Goal: Check status: Check status

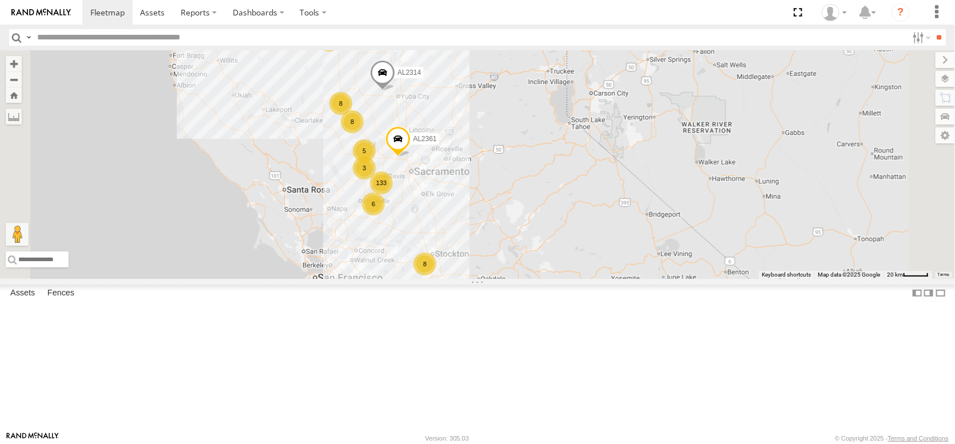
drag, startPoint x: 509, startPoint y: 91, endPoint x: 504, endPoint y: 148, distance: 56.8
click at [509, 144] on div "AL2314 FRONTLOADER JD344H 133 8 5 8 6 8 3 5 AL2361" at bounding box center [477, 164] width 955 height 229
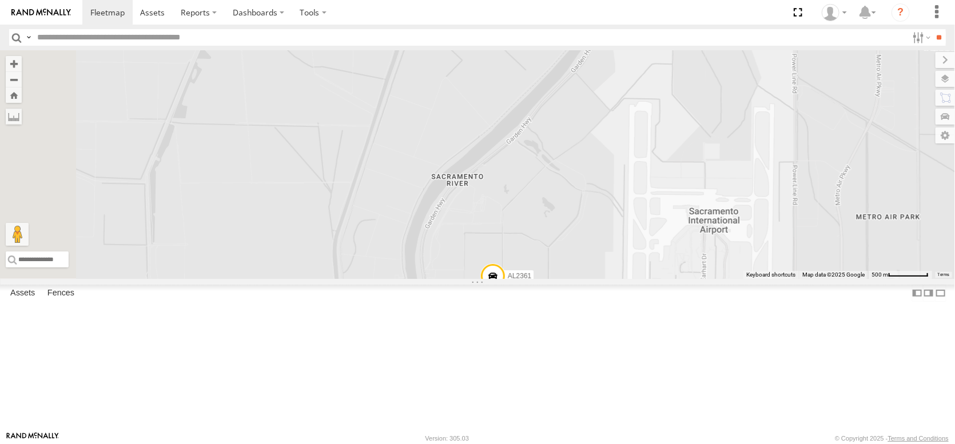
drag, startPoint x: 606, startPoint y: 294, endPoint x: 587, endPoint y: 194, distance: 101.9
click at [587, 194] on div "AL2314 FRONTLOADER JD344H AL2361 AL2288 AL2347" at bounding box center [477, 164] width 955 height 229
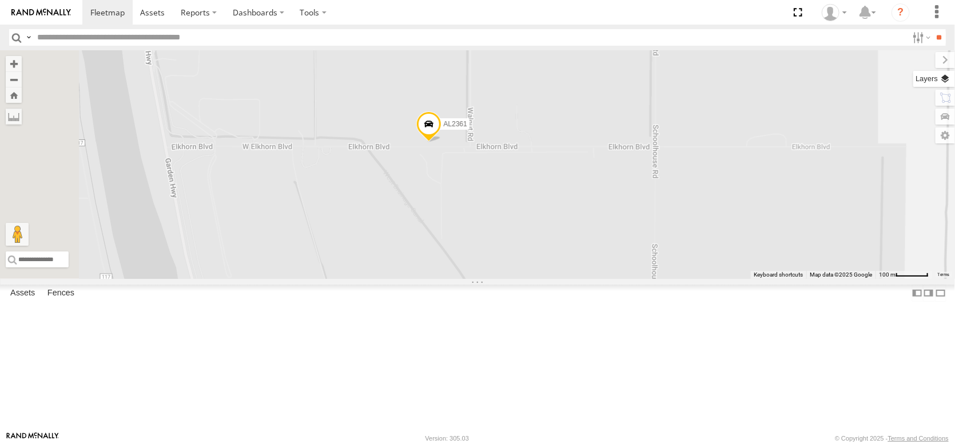
click at [952, 87] on label at bounding box center [934, 79] width 42 height 16
click at [0, 0] on span "Basemaps" at bounding box center [0, 0] width 0 height 0
click at [0, 0] on span "Satellite" at bounding box center [0, 0] width 0 height 0
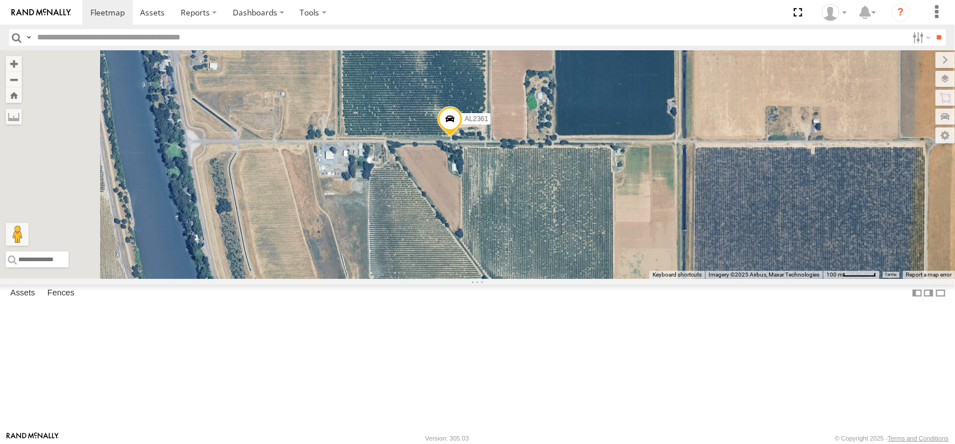
drag, startPoint x: 491, startPoint y: 245, endPoint x: 567, endPoint y: 230, distance: 76.9
click at [567, 230] on div "AL2314 FRONTLOADER JD344H AL2361 AL2288 AL2347" at bounding box center [477, 164] width 955 height 229
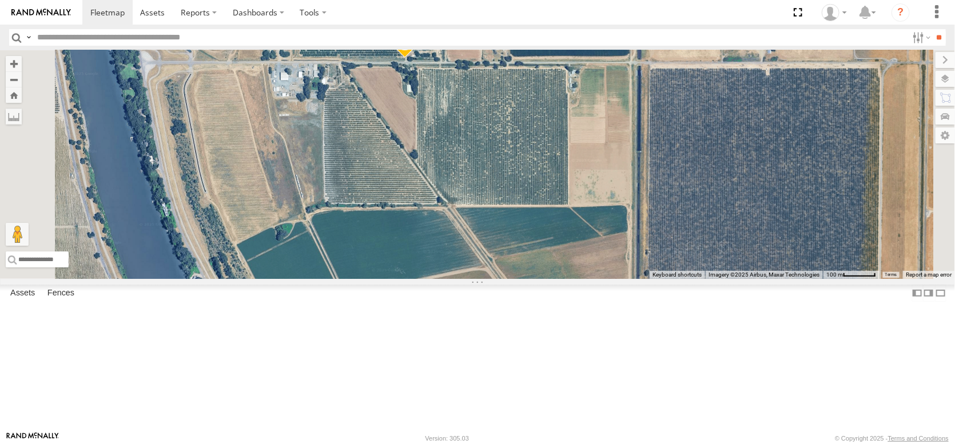
drag, startPoint x: 541, startPoint y: 258, endPoint x: 502, endPoint y: 196, distance: 73.9
click at [502, 196] on div "AL2314 FRONTLOADER JD344H AL2361 AL2288 AL2347" at bounding box center [477, 164] width 955 height 229
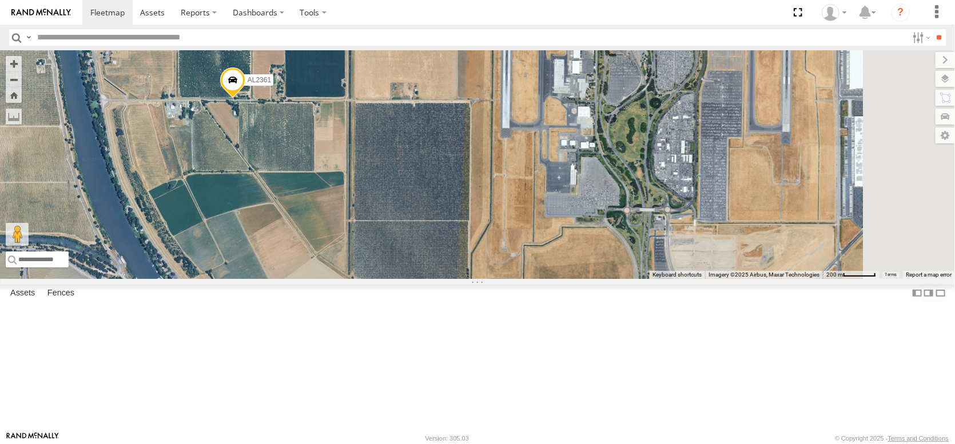
drag, startPoint x: 525, startPoint y: 205, endPoint x: 375, endPoint y: 214, distance: 150.7
click at [375, 216] on div "AL2314 FRONTLOADER JD344H AL2361 AL2288 AL2347" at bounding box center [477, 164] width 955 height 229
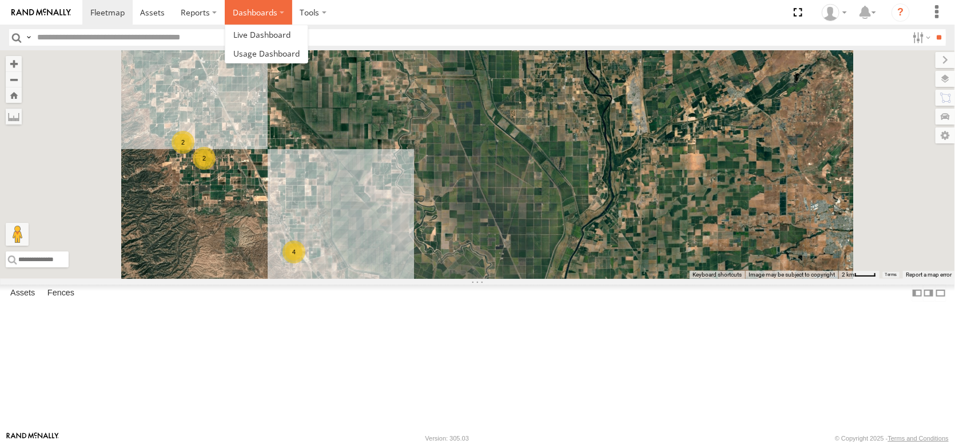
click at [292, 11] on label "Dashboards" at bounding box center [258, 12] width 67 height 25
click at [290, 37] on span at bounding box center [261, 34] width 57 height 11
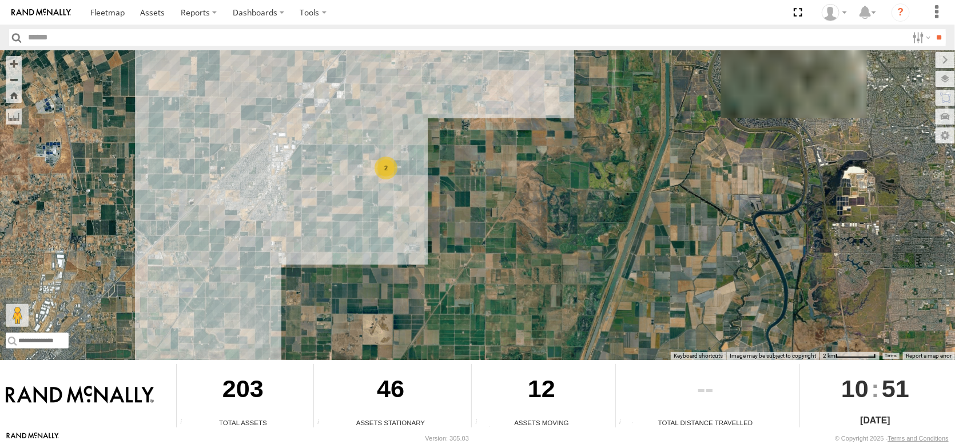
drag, startPoint x: 353, startPoint y: 107, endPoint x: 423, endPoint y: 213, distance: 127.0
click at [423, 213] on div "FRONTLOADER JD344H 6 2" at bounding box center [477, 205] width 955 height 310
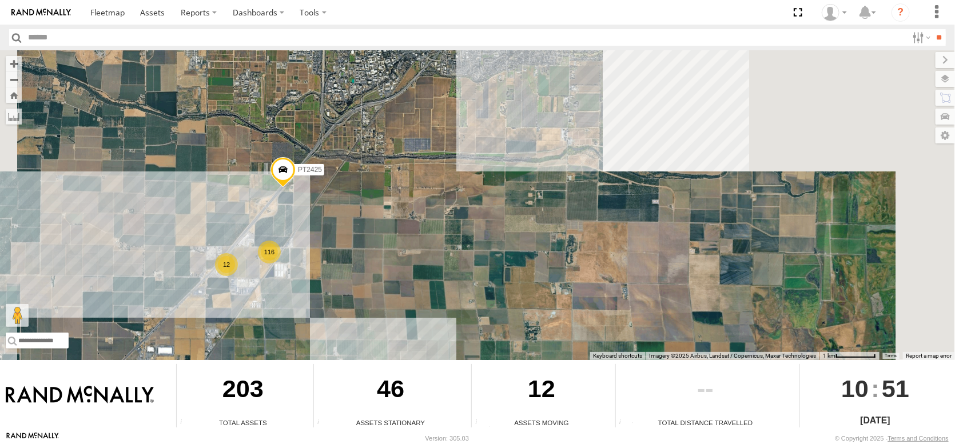
drag, startPoint x: 396, startPoint y: 128, endPoint x: 299, endPoint y: 330, distance: 223.8
click at [298, 331] on div "FRONTLOADER JD344H PT2425 116 12 2" at bounding box center [477, 205] width 955 height 310
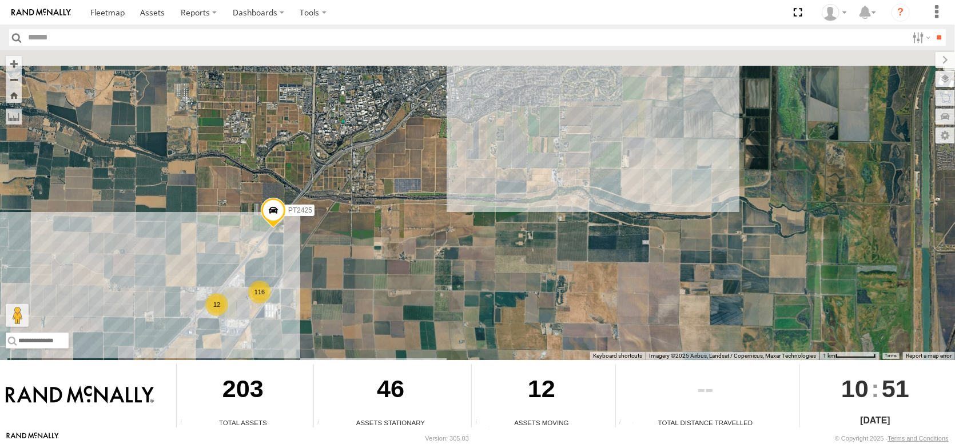
drag, startPoint x: 497, startPoint y: 216, endPoint x: 452, endPoint y: 343, distance: 134.6
click at [452, 343] on div "← Move left → Move right ↑ Move up ↓ Move down + Zoom in - Zoom out Home Jump l…" at bounding box center [477, 240] width 955 height 381
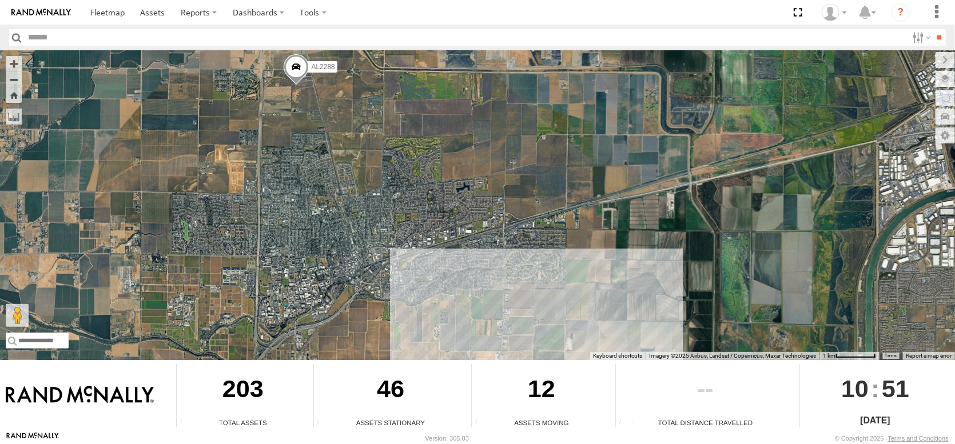
drag, startPoint x: 476, startPoint y: 201, endPoint x: 381, endPoint y: 348, distance: 174.5
click at [381, 348] on div "← Move left → Move right ↑ Move up ↓ Move down + Zoom in - Zoom out Home Jump l…" at bounding box center [477, 240] width 955 height 381
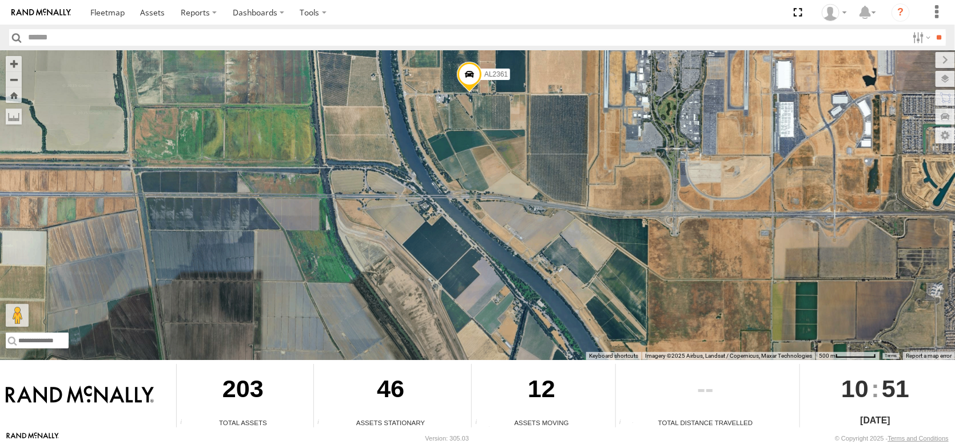
drag, startPoint x: 499, startPoint y: 121, endPoint x: 472, endPoint y: 205, distance: 88.6
click at [472, 205] on div "FRONTLOADER JD344H AL2288 AL2329 AL2345 AL2361" at bounding box center [477, 205] width 955 height 310
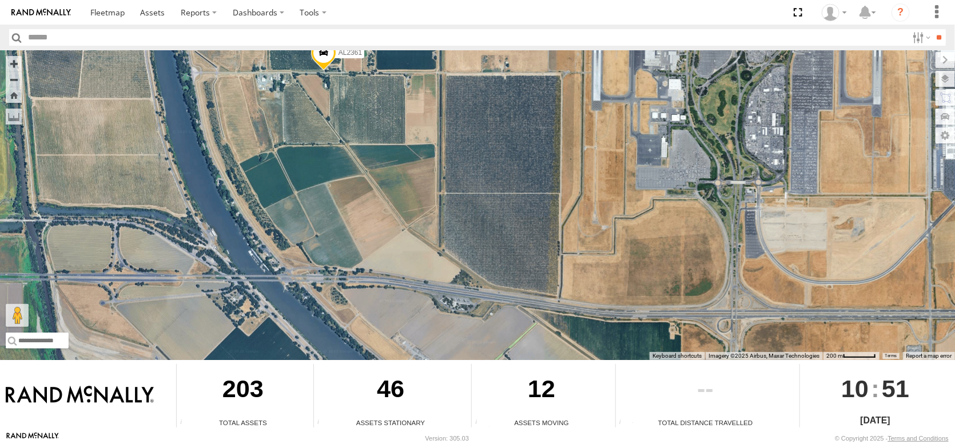
drag, startPoint x: 680, startPoint y: 232, endPoint x: 619, endPoint y: 204, distance: 66.8
click at [619, 204] on div "FRONTLOADER JD344H AL2288 AL2329 AL2345 AL2361" at bounding box center [477, 205] width 955 height 310
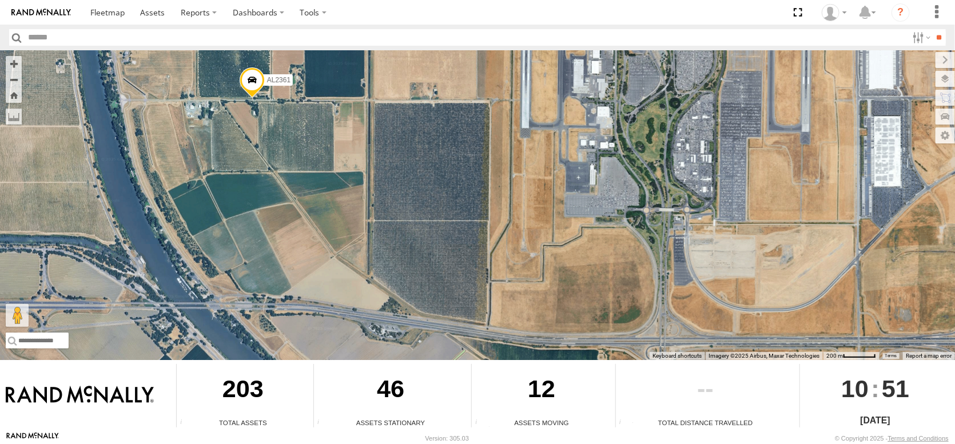
drag, startPoint x: 539, startPoint y: 217, endPoint x: 505, endPoint y: 231, distance: 37.2
click at [505, 231] on div "FRONTLOADER JD344H AL2288 AL2329 AL2345 AL2361" at bounding box center [477, 205] width 955 height 310
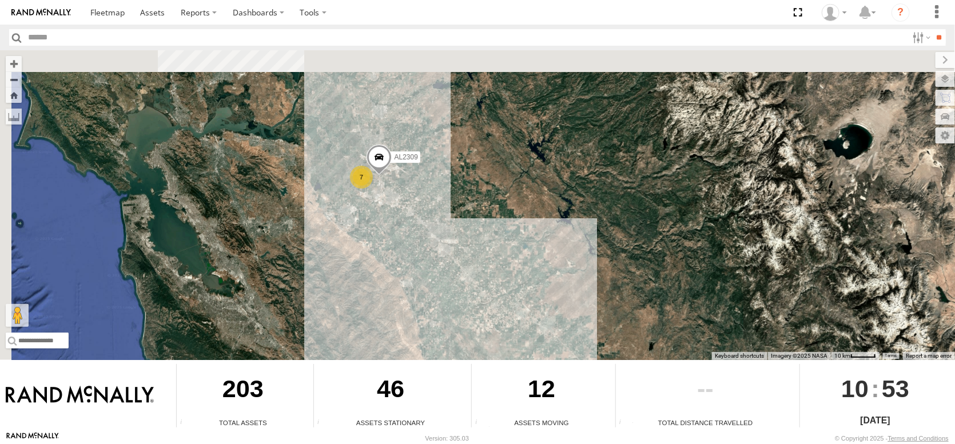
drag, startPoint x: 259, startPoint y: 157, endPoint x: 329, endPoint y: 262, distance: 126.1
click at [329, 262] on div "FRONTLOADER JD344H 7 AL2309" at bounding box center [477, 205] width 955 height 310
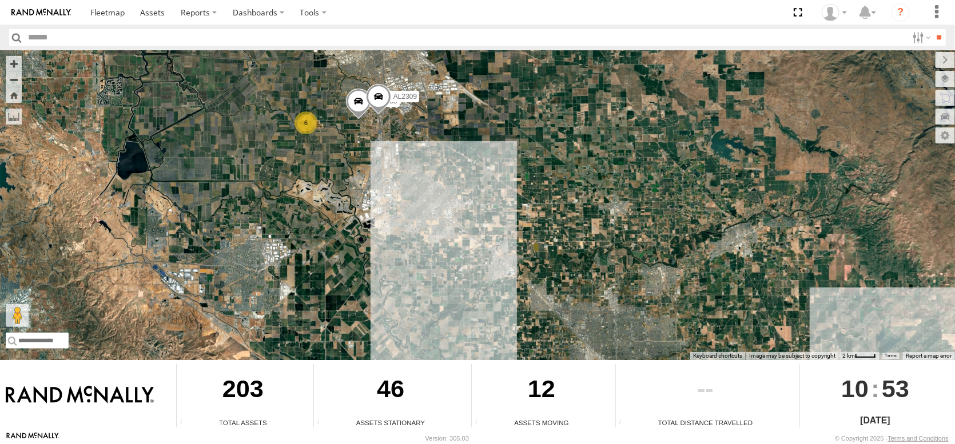
drag, startPoint x: 396, startPoint y: 156, endPoint x: 423, endPoint y: 228, distance: 76.9
click at [423, 228] on div "FRONTLOADER JD344H 6 AL2333 AL2309" at bounding box center [477, 205] width 955 height 310
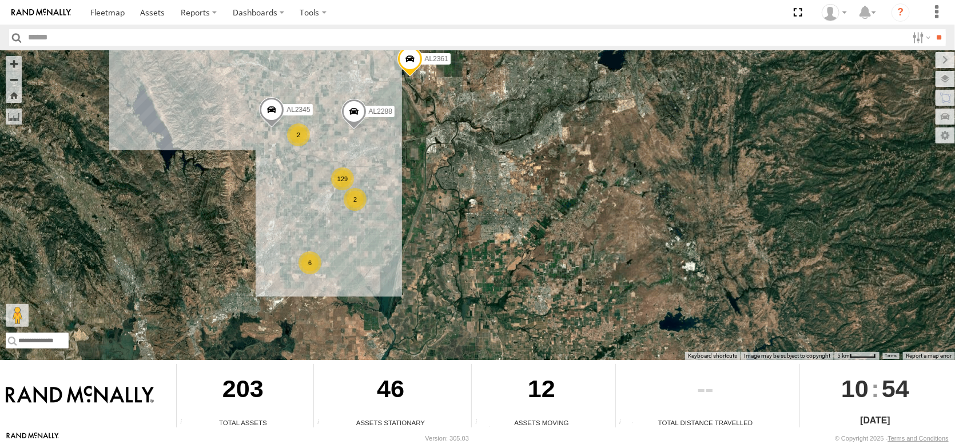
drag, startPoint x: 417, startPoint y: 185, endPoint x: 417, endPoint y: 223, distance: 37.7
click at [420, 239] on div "FRONTLOADER JD344H AL2314 AL2288 AL2361 129 6 2 2 AL2345" at bounding box center [477, 205] width 955 height 310
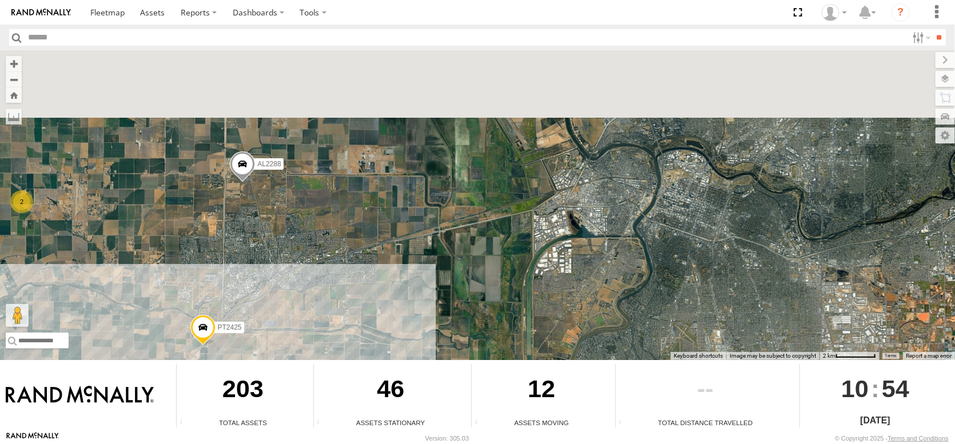
drag, startPoint x: 621, startPoint y: 138, endPoint x: 472, endPoint y: 250, distance: 186.2
click at [472, 250] on div "FRONTLOADER JD344H AL2314 AL2288 AL2361 AL2329 AL2345 PT2425 116 12 2" at bounding box center [477, 205] width 955 height 310
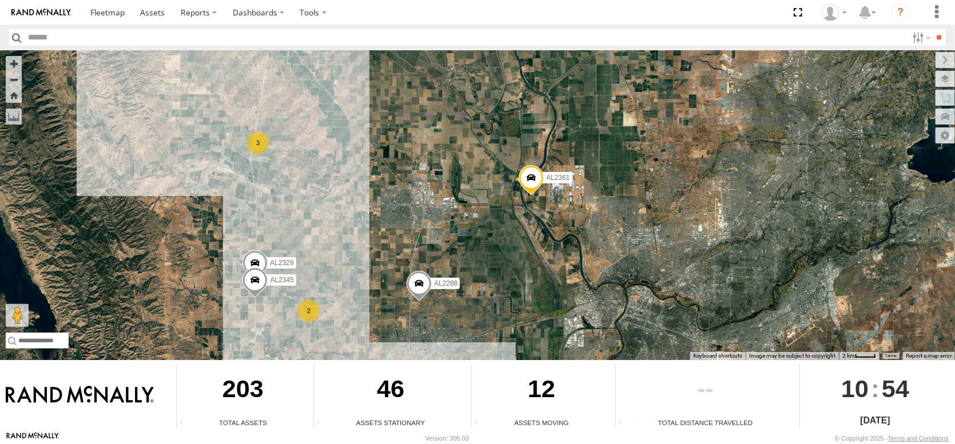
drag, startPoint x: 366, startPoint y: 134, endPoint x: 438, endPoint y: 209, distance: 103.5
click at [438, 209] on div "FRONTLOADER JD344H AL2314 AL2288 AL2361 AL2329 AL2345 129 3 2" at bounding box center [477, 205] width 955 height 310
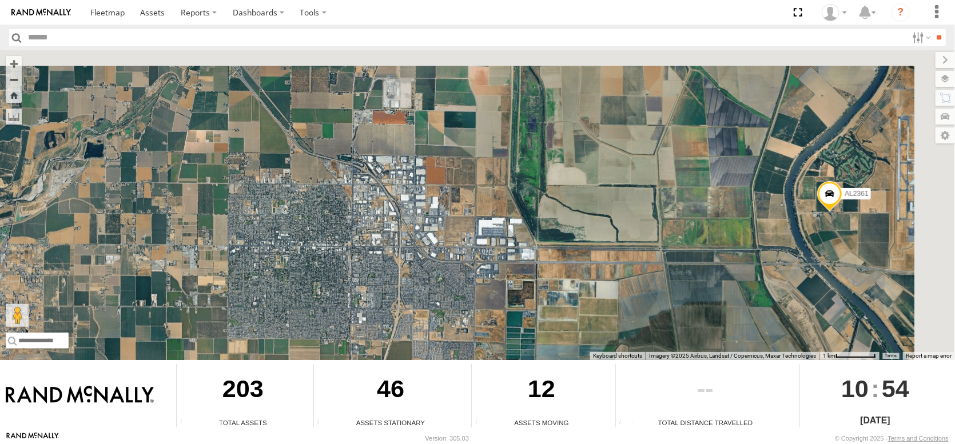
drag, startPoint x: 442, startPoint y: 178, endPoint x: 289, endPoint y: 314, distance: 204.6
click at [289, 315] on div "FRONTLOADER JD344H AL2314 AL2288 AL2361 AL2329 AL2345" at bounding box center [477, 205] width 955 height 310
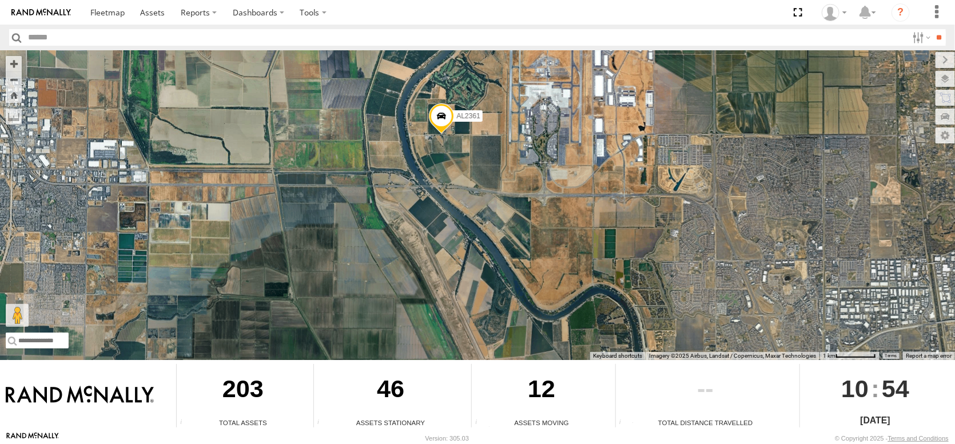
drag, startPoint x: 666, startPoint y: 281, endPoint x: 492, endPoint y: 137, distance: 225.7
click at [492, 137] on div "FRONTLOADER JD344H AL2314 AL2288 AL2361 AL2329 AL2345" at bounding box center [477, 205] width 955 height 310
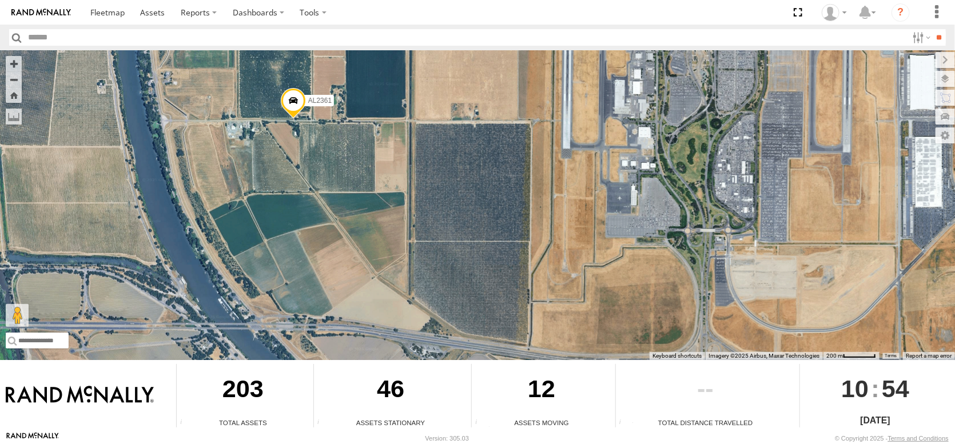
drag, startPoint x: 447, startPoint y: 158, endPoint x: 442, endPoint y: 217, distance: 59.1
click at [442, 217] on div "FRONTLOADER JD344H AL2314 AL2288 AL2361 AL2329 AL2345" at bounding box center [477, 205] width 955 height 310
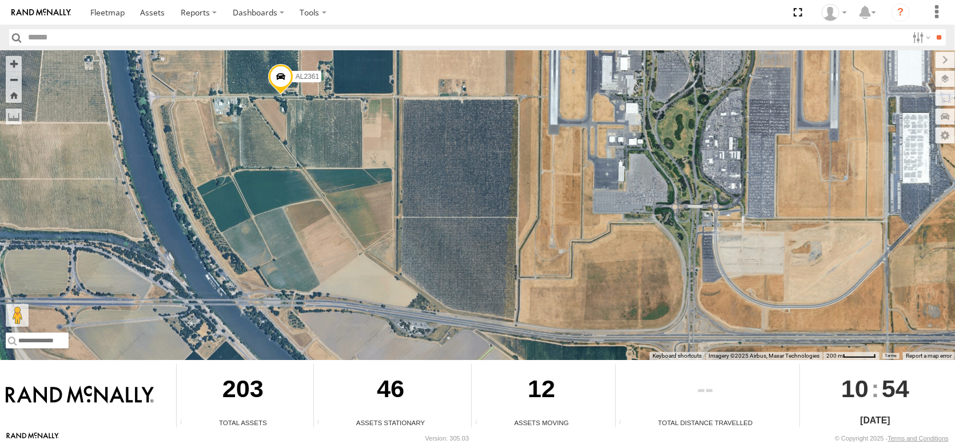
drag, startPoint x: 444, startPoint y: 216, endPoint x: 431, endPoint y: 189, distance: 29.9
click at [431, 189] on div "FRONTLOADER JD344H AL2314 AL2288 AL2361 AL2329 AL2345" at bounding box center [477, 205] width 955 height 310
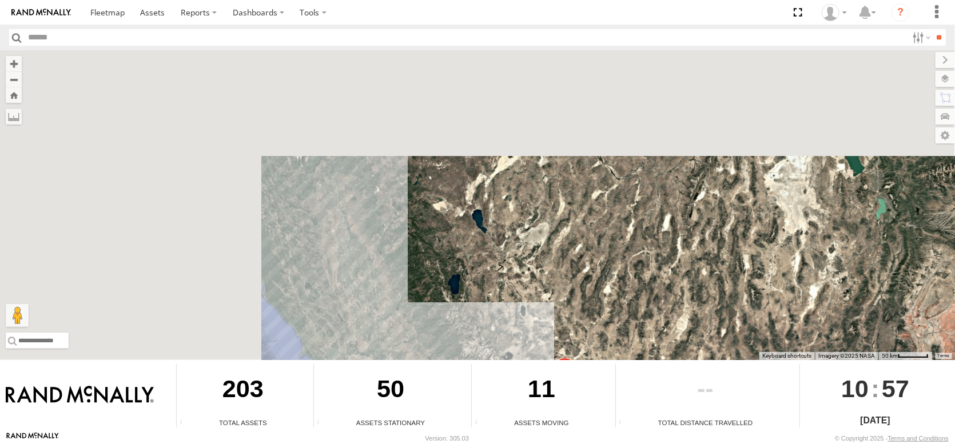
drag, startPoint x: 327, startPoint y: 91, endPoint x: 742, endPoint y: 284, distance: 457.7
click at [747, 289] on div "FRONTLOADER JD344H 16 2 6" at bounding box center [477, 205] width 955 height 310
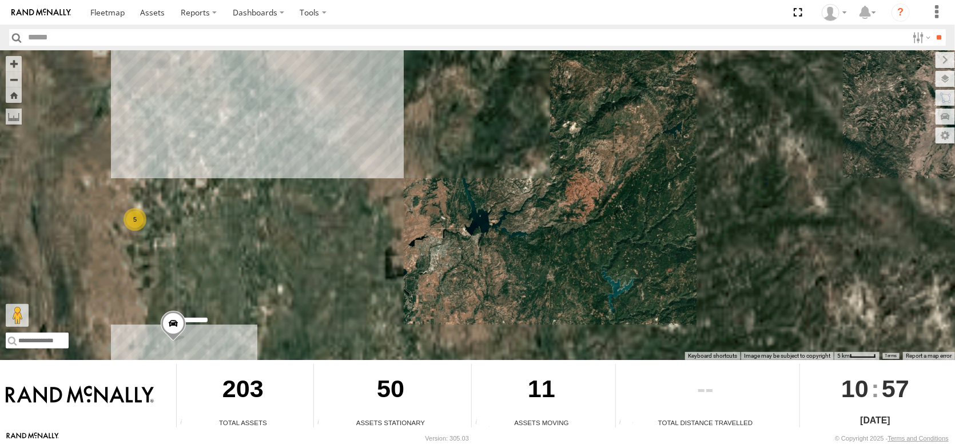
drag, startPoint x: 358, startPoint y: 265, endPoint x: 456, endPoint y: 147, distance: 153.5
click at [456, 148] on div "FRONTLOADER JD344H AL2314 5" at bounding box center [477, 205] width 955 height 310
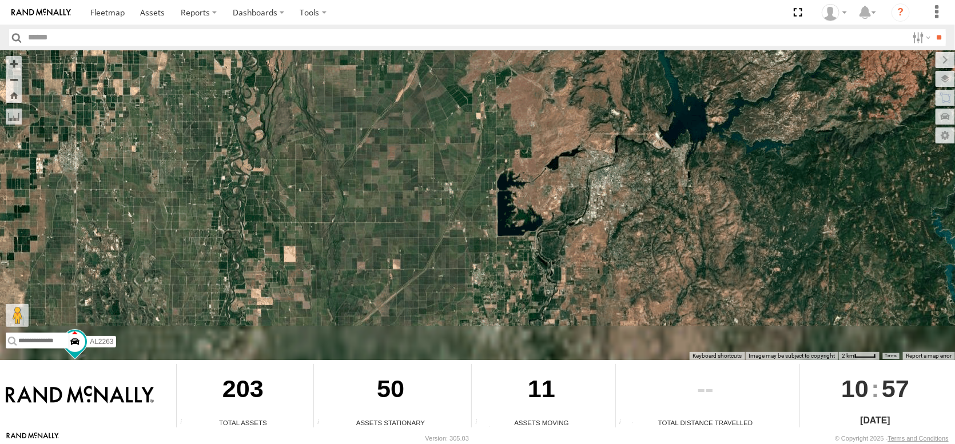
drag, startPoint x: 392, startPoint y: 229, endPoint x: 507, endPoint y: 75, distance: 191.7
click at [485, 81] on div "FRONTLOADER JD344H AL2314 AL2263" at bounding box center [477, 205] width 955 height 310
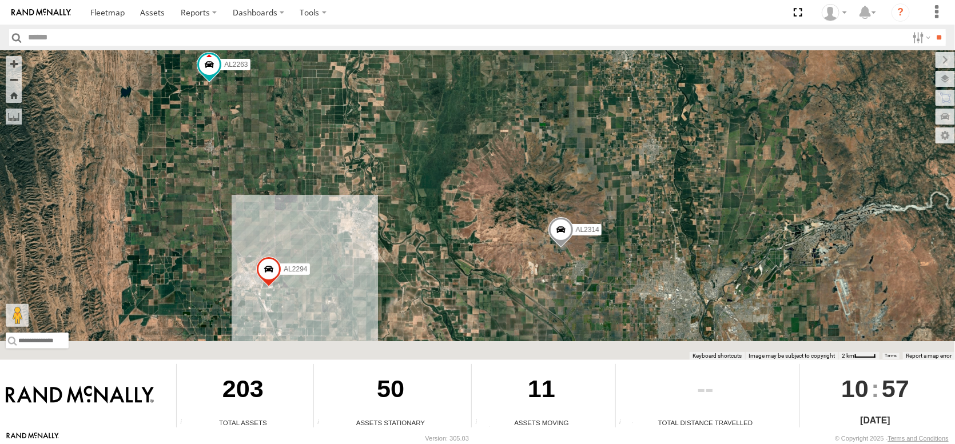
drag, startPoint x: 429, startPoint y: 223, endPoint x: 517, endPoint y: 67, distance: 179.0
click at [469, 89] on div "FRONTLOADER JD344H AL2314 AL2263 AL2294" at bounding box center [477, 205] width 955 height 310
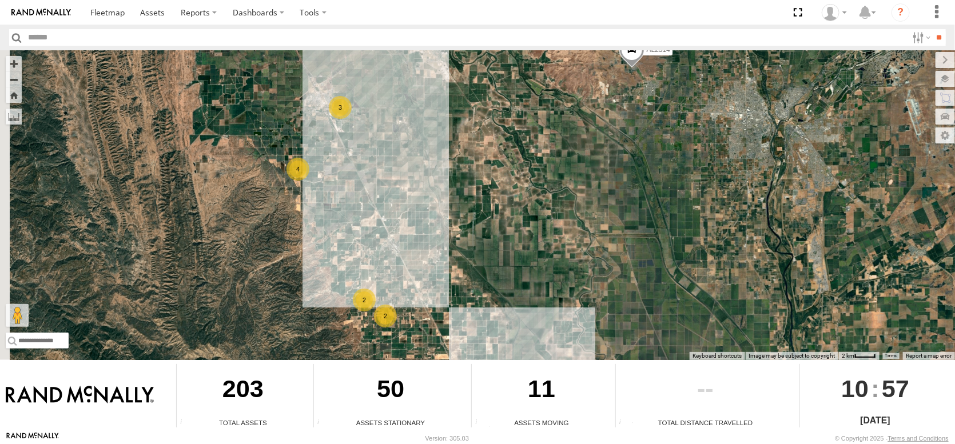
drag, startPoint x: 478, startPoint y: 182, endPoint x: 465, endPoint y: 95, distance: 87.3
click at [466, 97] on div "FRONTLOADER JD344H AL2314 AL2263 3 4 2 2" at bounding box center [477, 205] width 955 height 310
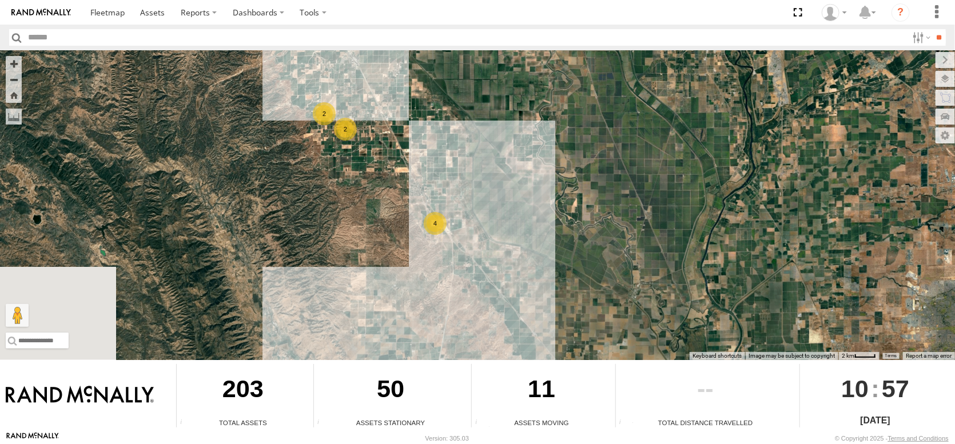
drag, startPoint x: 526, startPoint y: 198, endPoint x: 500, endPoint y: 87, distance: 113.9
click at [503, 92] on div "FRONTLOADER JD344H AL2314 AL2263 3 4 2 2 4" at bounding box center [477, 205] width 955 height 310
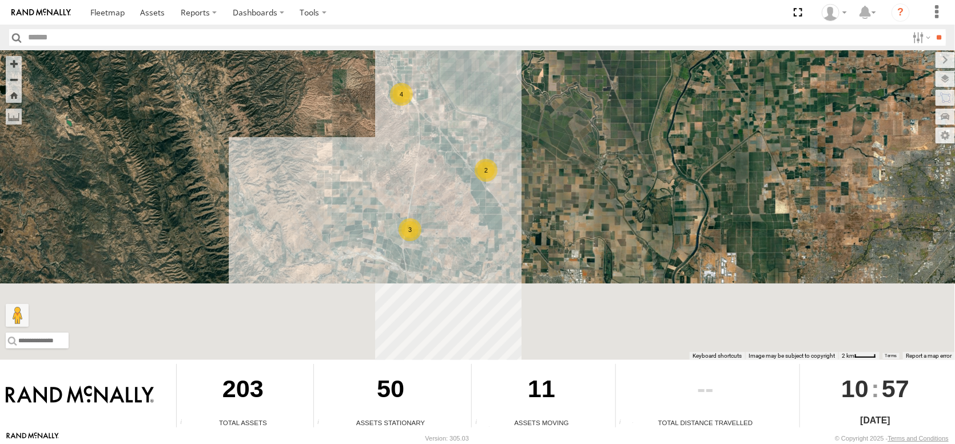
drag, startPoint x: 539, startPoint y: 76, endPoint x: 534, endPoint y: 58, distance: 18.6
click at [534, 59] on div "FRONTLOADER JD344H AL2314 AL2263 3 4 2 2 4 3 2" at bounding box center [477, 205] width 955 height 310
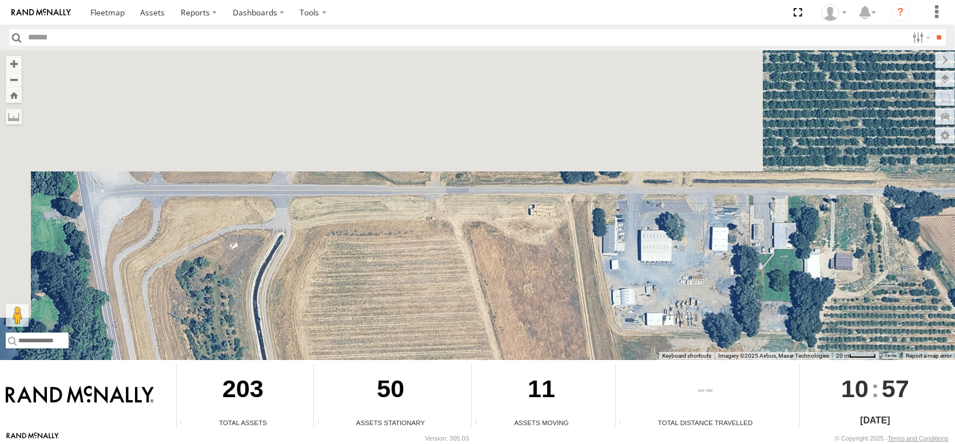
drag, startPoint x: 539, startPoint y: 122, endPoint x: 635, endPoint y: 233, distance: 146.4
click at [635, 233] on div "FRONTLOADER JD344H AL2314 AL2263 AL2345 AL2288 AL2361" at bounding box center [477, 205] width 955 height 310
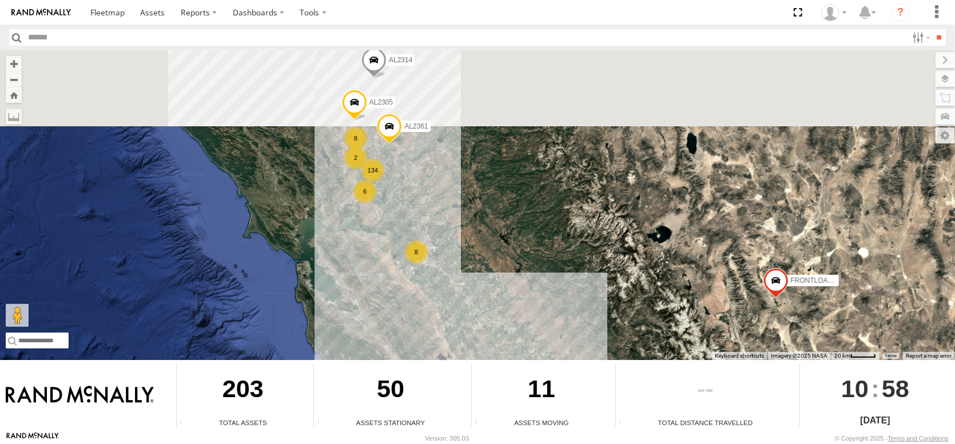
drag, startPoint x: 392, startPoint y: 140, endPoint x: 431, endPoint y: 225, distance: 93.7
click at [429, 235] on div "FRONTLOADER JD344H AL2314 134 8 8 6 2 AL2361 AL2305" at bounding box center [477, 205] width 955 height 310
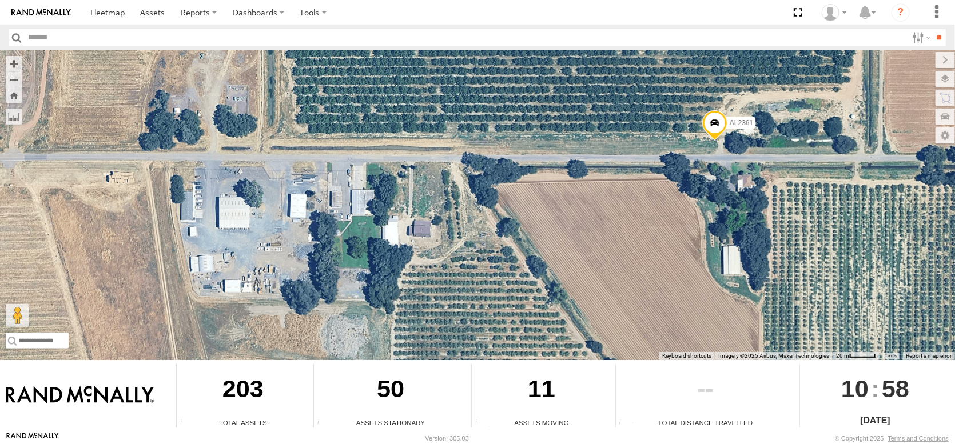
drag, startPoint x: 528, startPoint y: 236, endPoint x: 632, endPoint y: 189, distance: 114.4
click at [632, 189] on div "FRONTLOADER JD344H AL2314 AL2361 AL2263" at bounding box center [477, 205] width 955 height 310
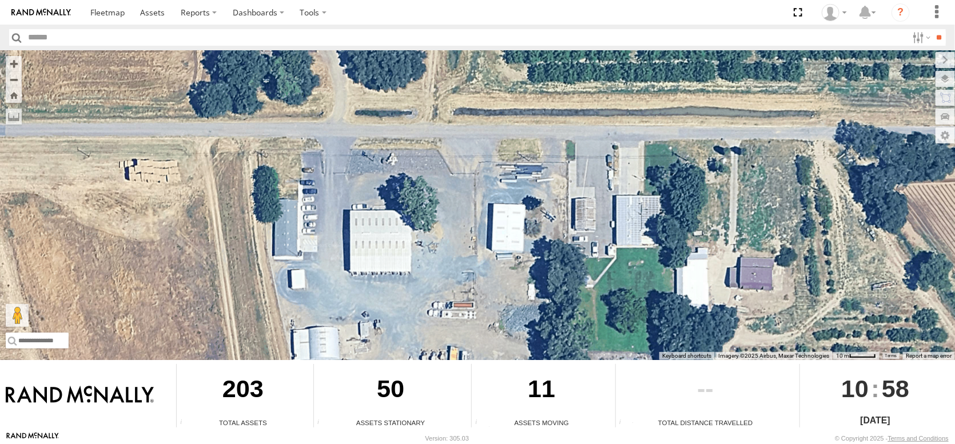
drag, startPoint x: 449, startPoint y: 193, endPoint x: 954, endPoint y: 216, distance: 504.8
click at [954, 216] on div "FRONTLOADER JD344H AL2314 AL2361 AL2263" at bounding box center [477, 205] width 955 height 310
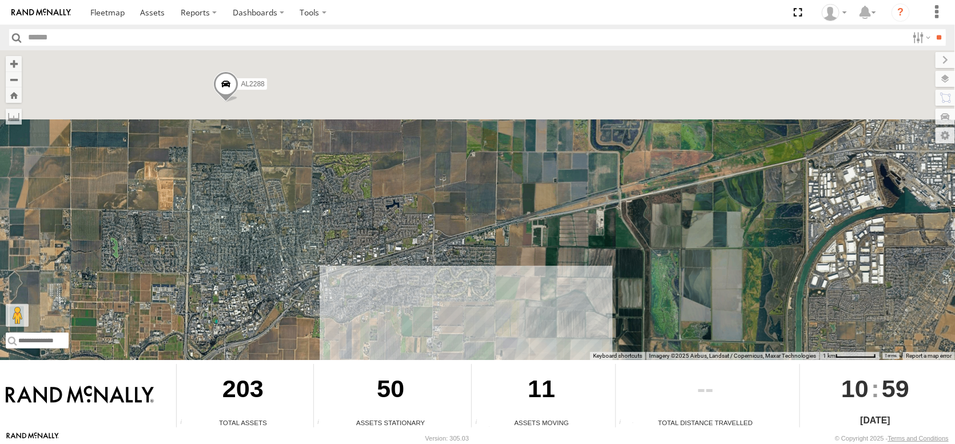
drag, startPoint x: 457, startPoint y: 154, endPoint x: 464, endPoint y: 331, distance: 176.3
click at [464, 331] on div "FRONTLOADER JD344H AL2345 AL2288 PT2425 116 2" at bounding box center [477, 205] width 955 height 310
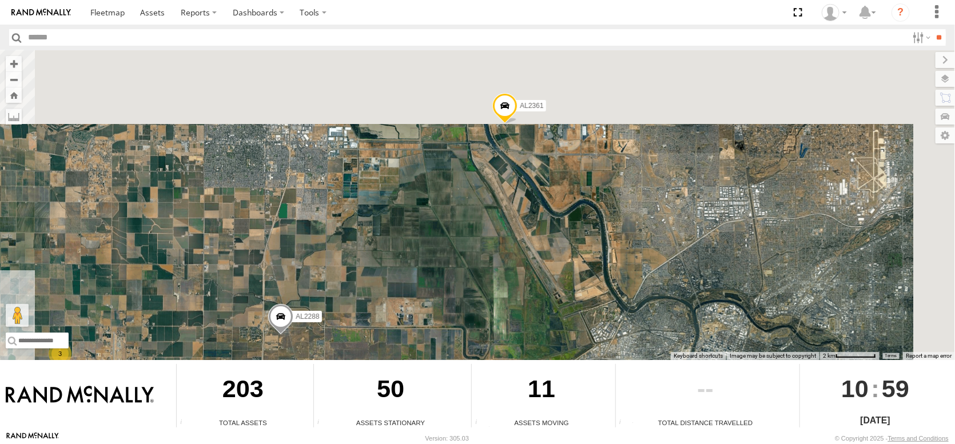
drag, startPoint x: 592, startPoint y: 217, endPoint x: 516, endPoint y: 327, distance: 132.8
click at [509, 340] on div "FRONTLOADER JD344H AL2345 AL2288 AL2361 PT2425 3" at bounding box center [477, 205] width 955 height 310
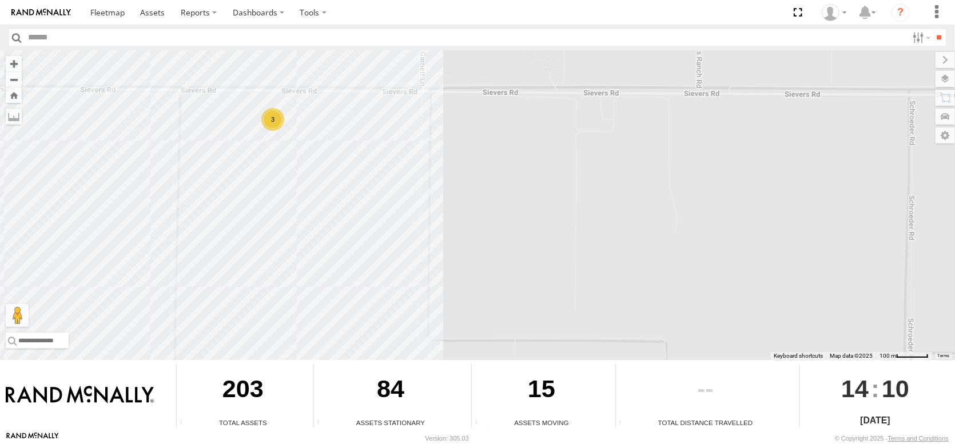
click at [272, 114] on div "3" at bounding box center [272, 119] width 23 height 23
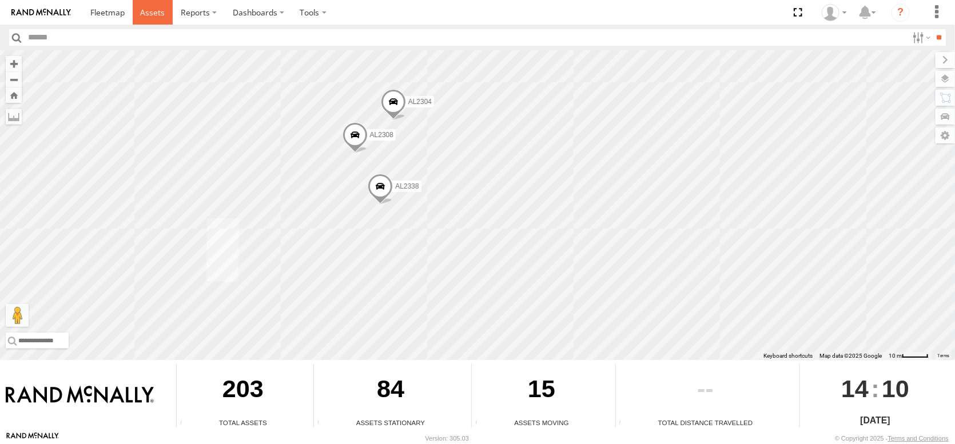
click at [165, 9] on span at bounding box center [152, 12] width 25 height 11
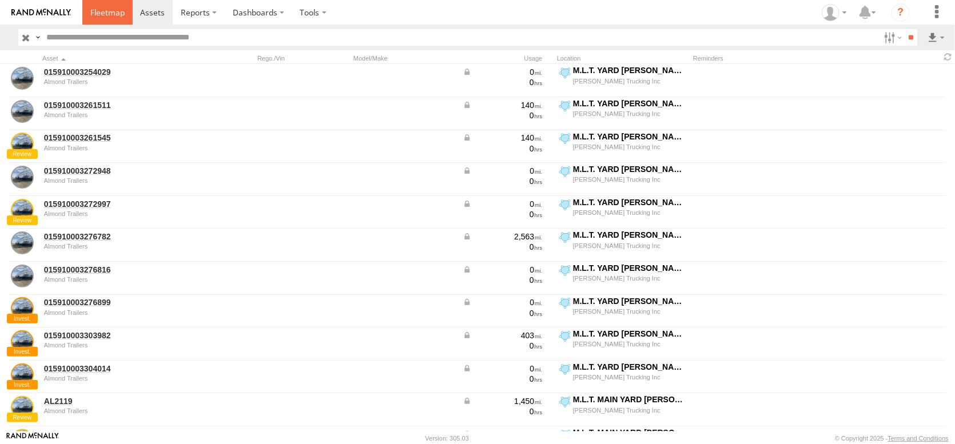
click at [125, 9] on span at bounding box center [107, 12] width 34 height 11
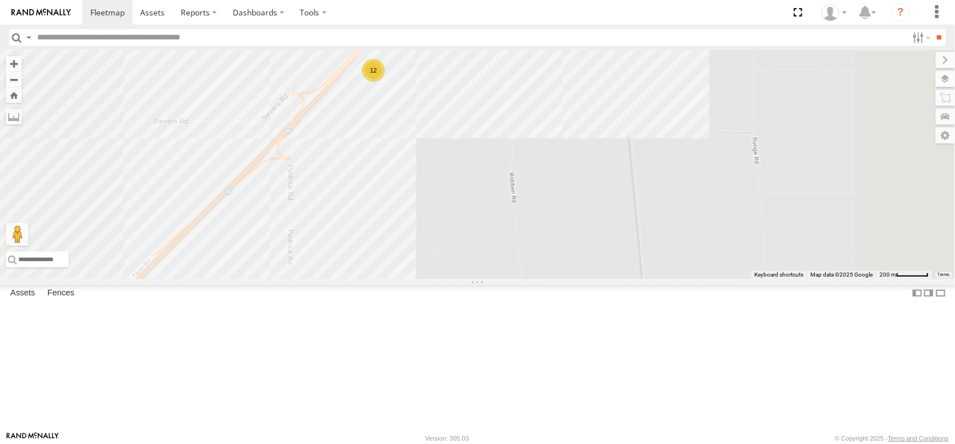
drag, startPoint x: 472, startPoint y: 252, endPoint x: 586, endPoint y: 133, distance: 164.2
click at [578, 138] on div "FRONTLOADER JD344H AL2312 AL2288 AL2309 AL2311 27 39 12 37 4" at bounding box center [477, 164] width 955 height 229
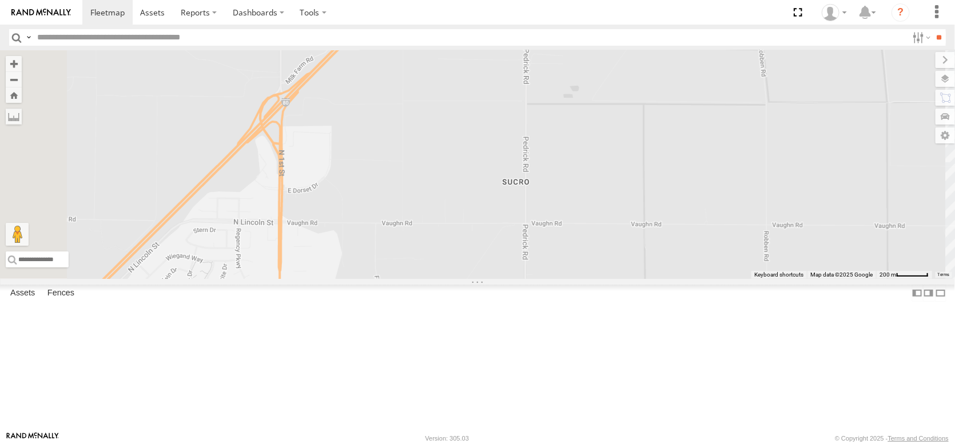
drag, startPoint x: 541, startPoint y: 202, endPoint x: 572, endPoint y: 161, distance: 51.5
click at [568, 162] on div "FRONTLOADER JD344H AL2312 AL2288 AL2309 AL2311 27 39 12 37 4" at bounding box center [477, 164] width 955 height 229
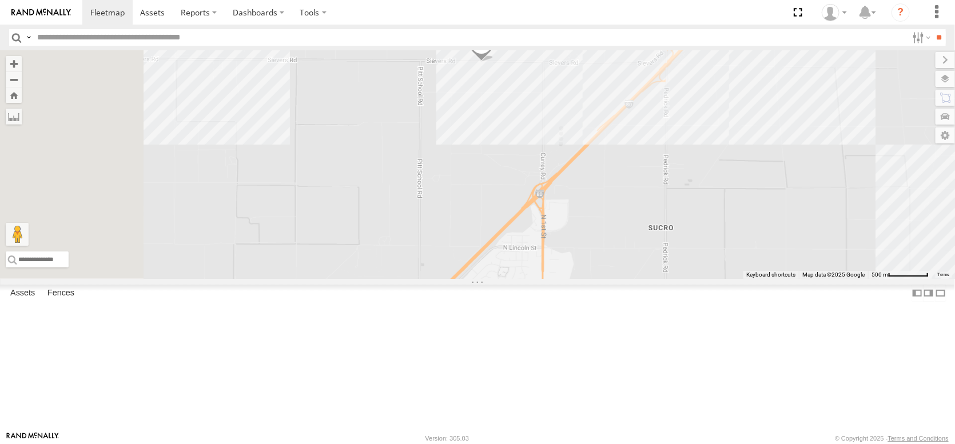
drag, startPoint x: 497, startPoint y: 182, endPoint x: 666, endPoint y: 337, distance: 229.1
click at [666, 279] on div "FRONTLOADER JD344H AL2312 AL2288 AL2309 AL2311" at bounding box center [477, 164] width 955 height 229
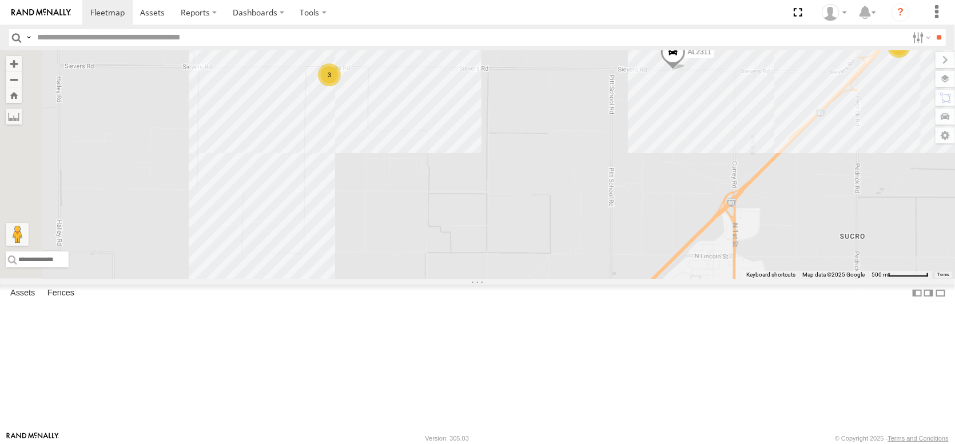
drag, startPoint x: 489, startPoint y: 223, endPoint x: 618, endPoint y: 229, distance: 129.4
click at [618, 229] on div "FRONTLOADER JD344H AL2312 AL2288 AL2309 AL2311 37 70 12 3" at bounding box center [477, 164] width 955 height 229
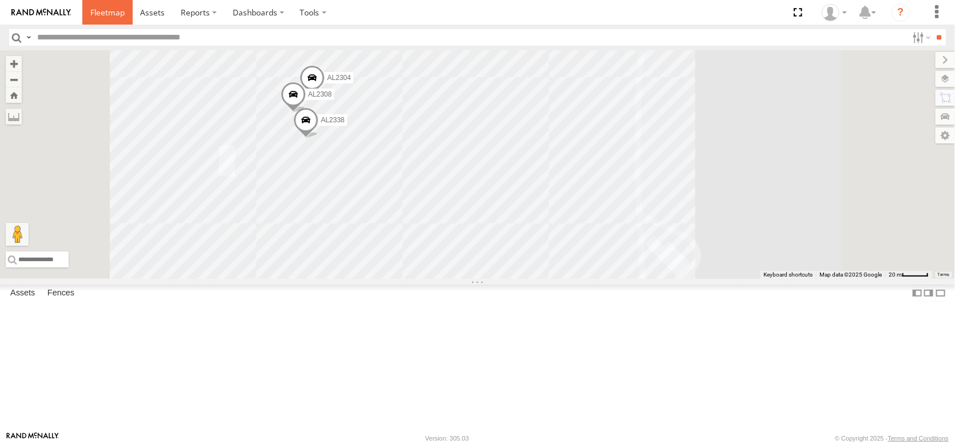
click at [125, 15] on span at bounding box center [107, 12] width 34 height 11
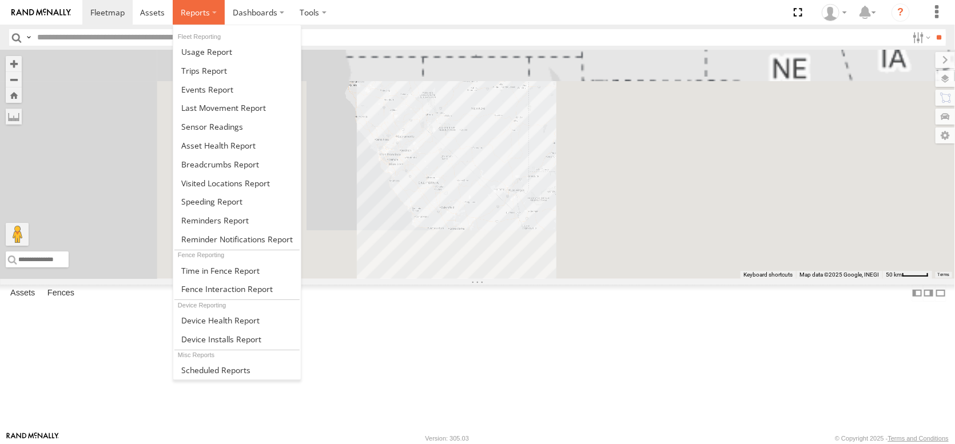
click at [210, 15] on span at bounding box center [195, 12] width 29 height 11
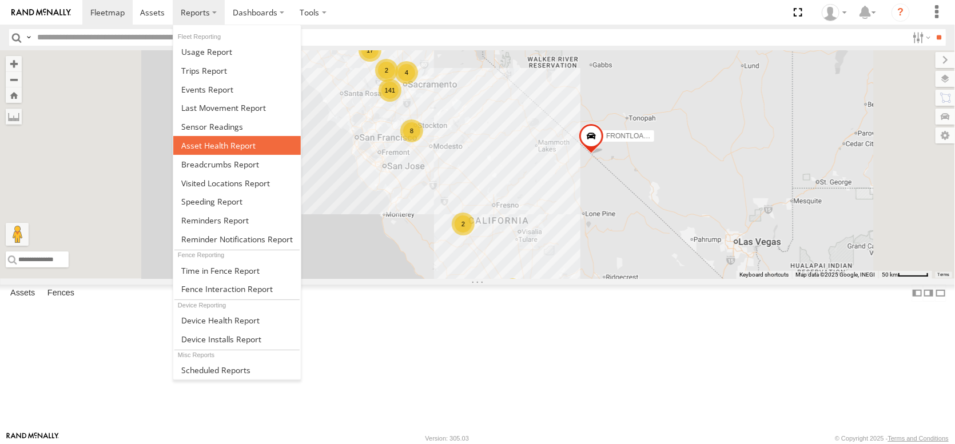
click at [256, 151] on span at bounding box center [218, 145] width 74 height 11
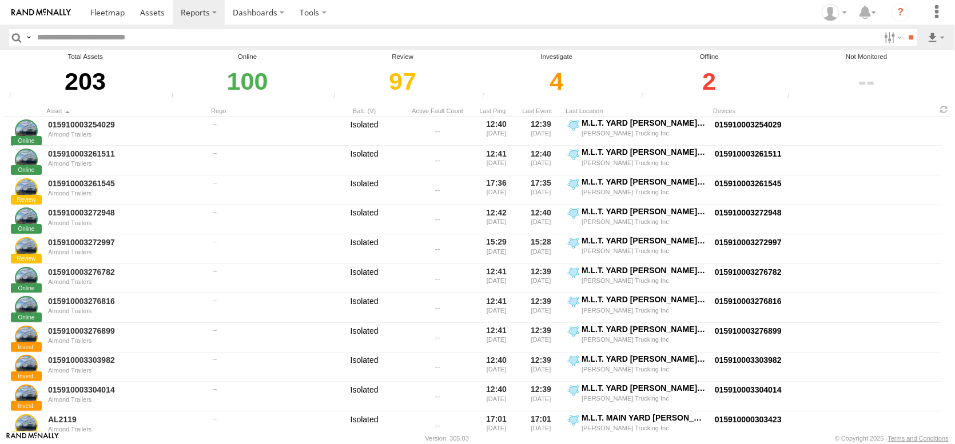
click at [724, 91] on div "2" at bounding box center [709, 81] width 143 height 39
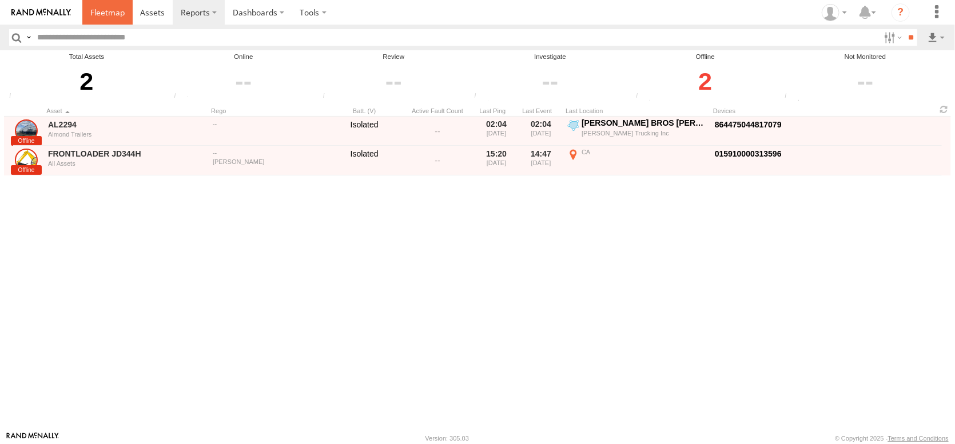
click at [125, 15] on span at bounding box center [107, 12] width 34 height 11
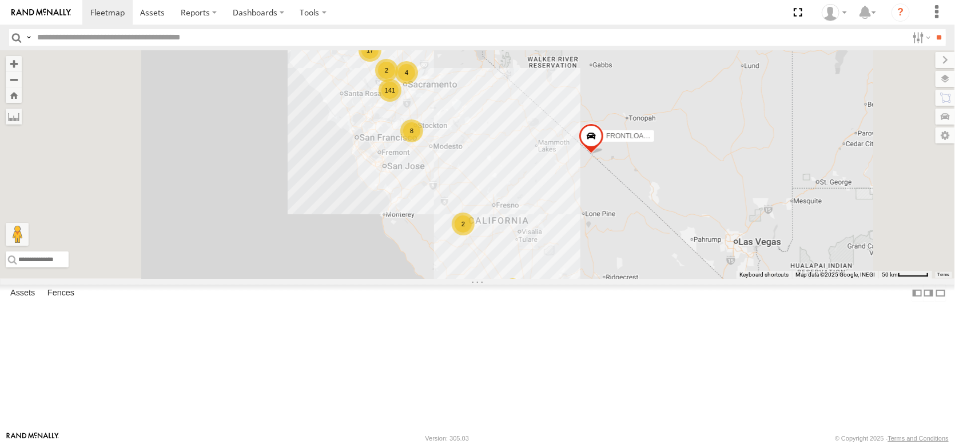
scroll to position [5775, 0]
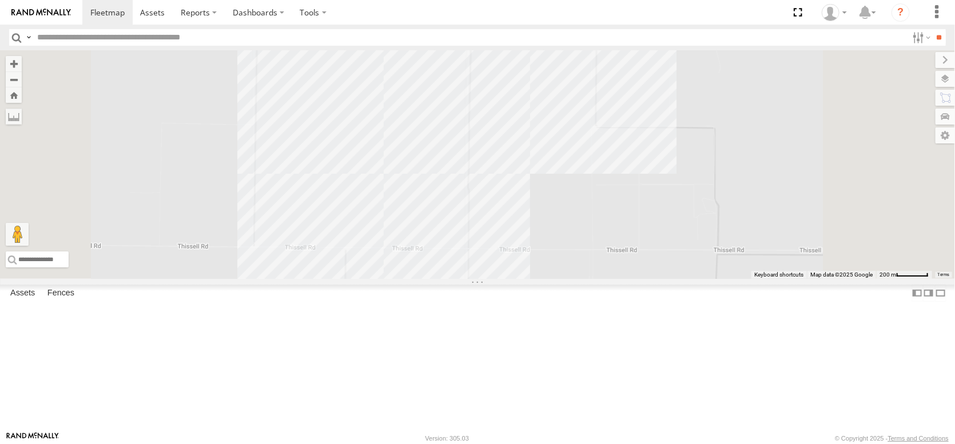
click at [529, 29] on div "3" at bounding box center [517, 17] width 23 height 23
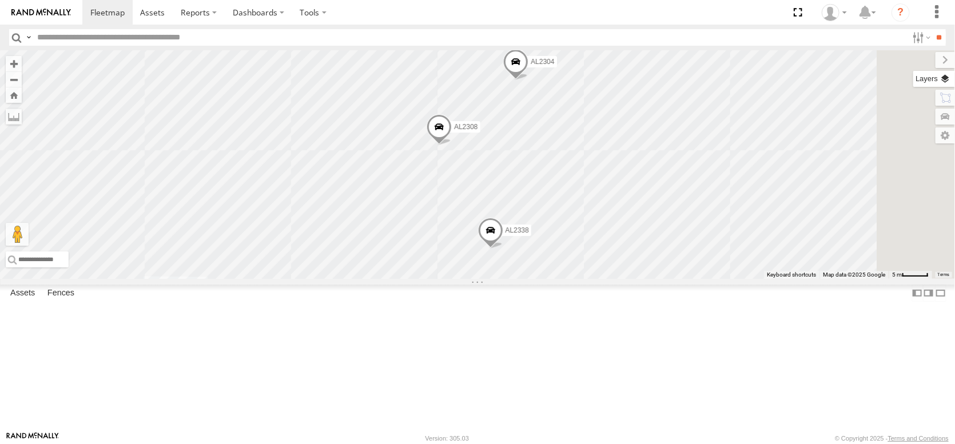
click at [953, 82] on label at bounding box center [934, 79] width 42 height 16
click at [0, 0] on span "Overlays" at bounding box center [0, 0] width 0 height 0
click at [0, 0] on span "Fences" at bounding box center [0, 0] width 0 height 0
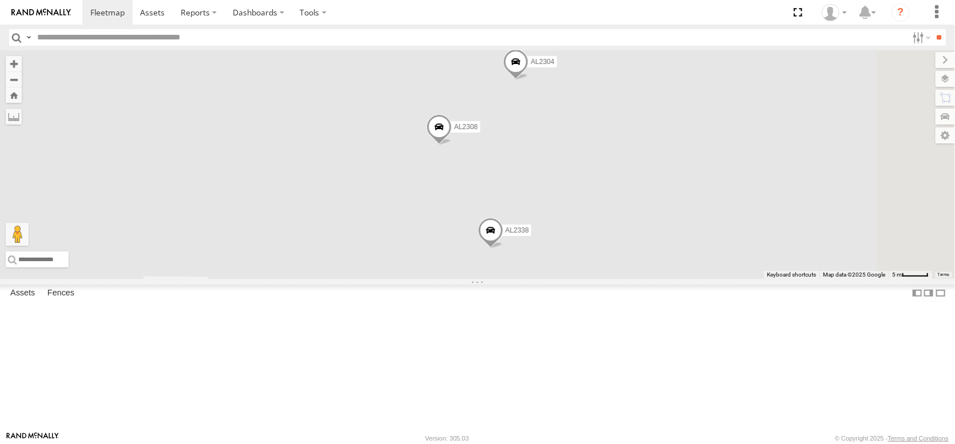
click at [0, 0] on span "Fences" at bounding box center [0, 0] width 0 height 0
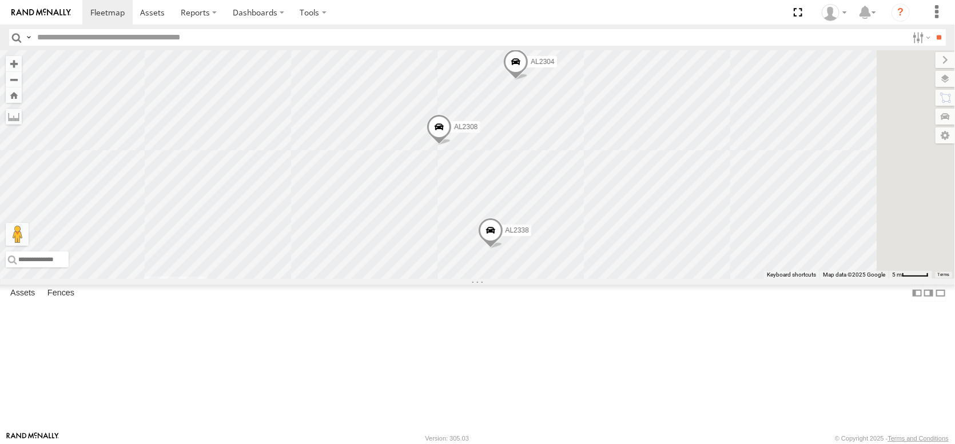
click at [0, 0] on span "Basemaps" at bounding box center [0, 0] width 0 height 0
click at [0, 0] on span "Satellite" at bounding box center [0, 0] width 0 height 0
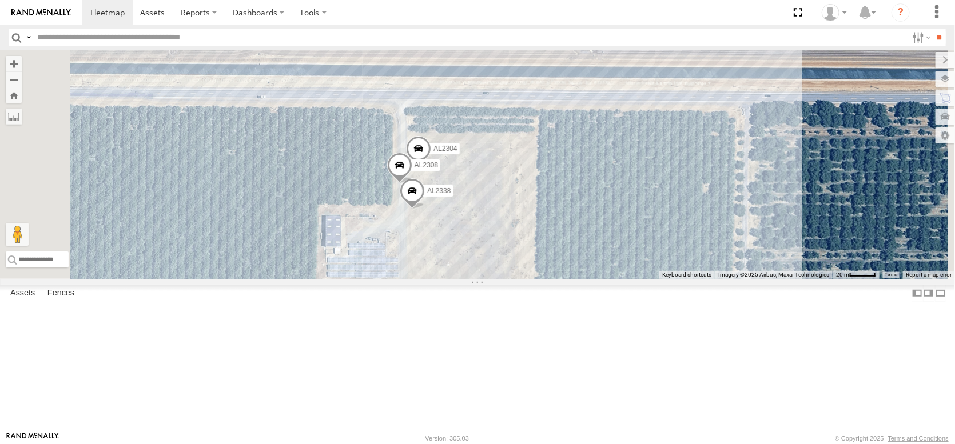
click at [602, 41] on input "text" at bounding box center [470, 37] width 875 height 17
type input "**"
click at [911, 37] on label at bounding box center [920, 37] width 25 height 17
click at [0, 0] on span "Almond Trailers" at bounding box center [0, 0] width 0 height 0
click at [0, 0] on span at bounding box center [0, 0] width 0 height 0
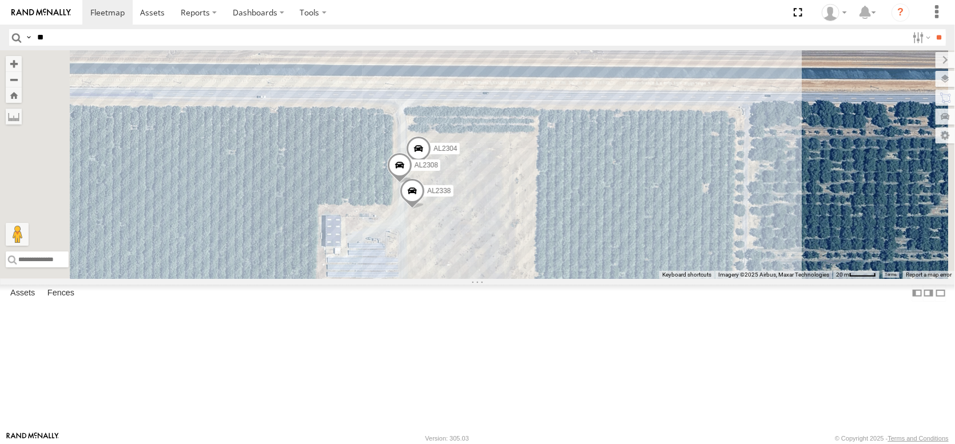
click at [0, 0] on span at bounding box center [0, 0] width 0 height 0
click at [23, 40] on input "button" at bounding box center [16, 37] width 15 height 17
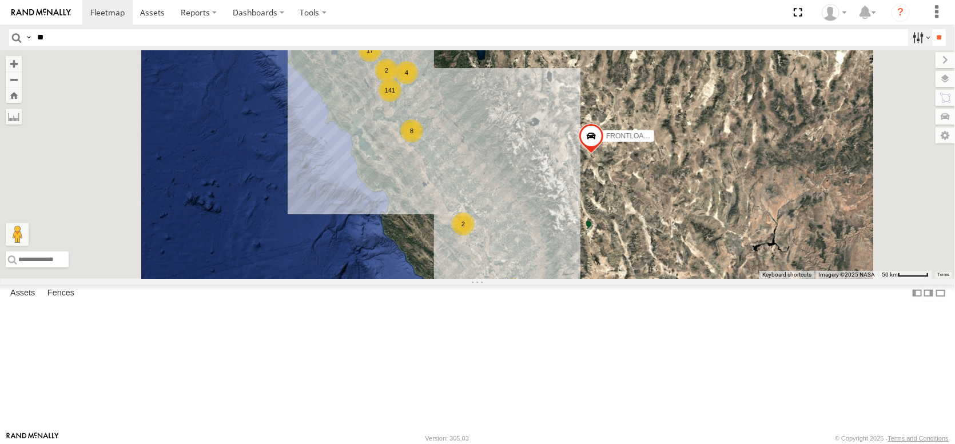
click at [908, 44] on label at bounding box center [920, 37] width 25 height 17
click at [0, 0] on span at bounding box center [0, 0] width 0 height 0
click at [0, 0] on span "Almond Trailers" at bounding box center [0, 0] width 0 height 0
click at [936, 41] on input "**" at bounding box center [939, 37] width 13 height 17
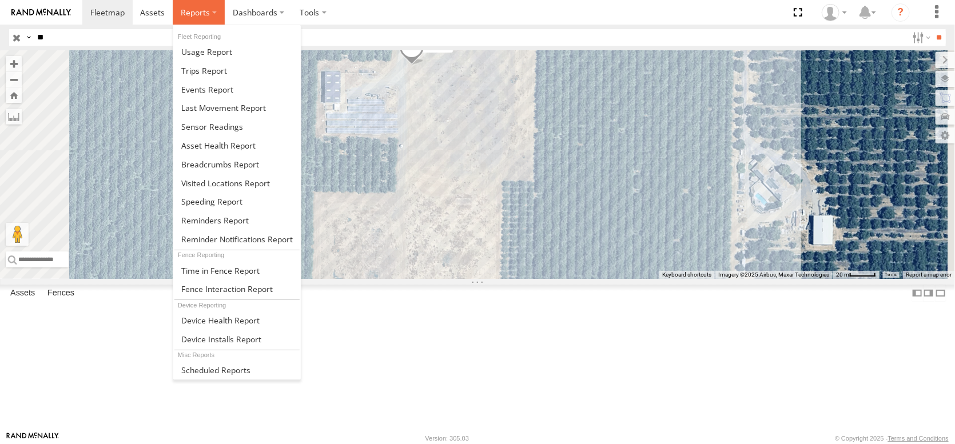
click at [210, 11] on span at bounding box center [195, 12] width 29 height 11
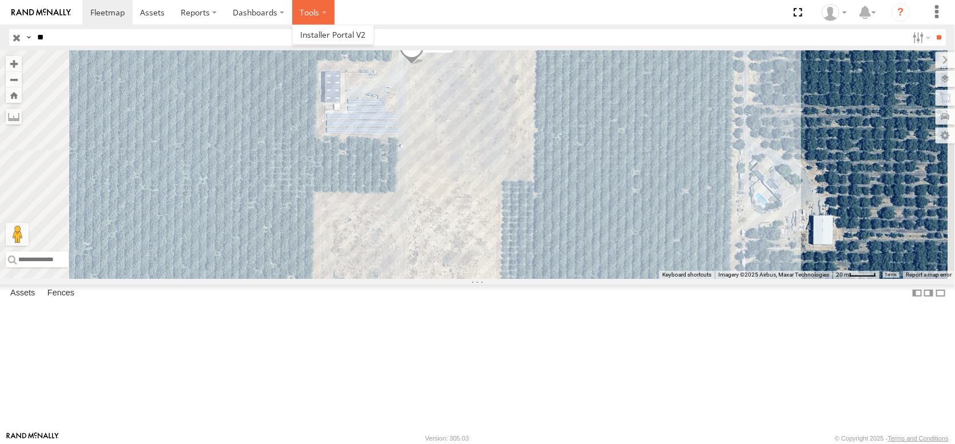
click at [335, 11] on label at bounding box center [313, 12] width 42 height 25
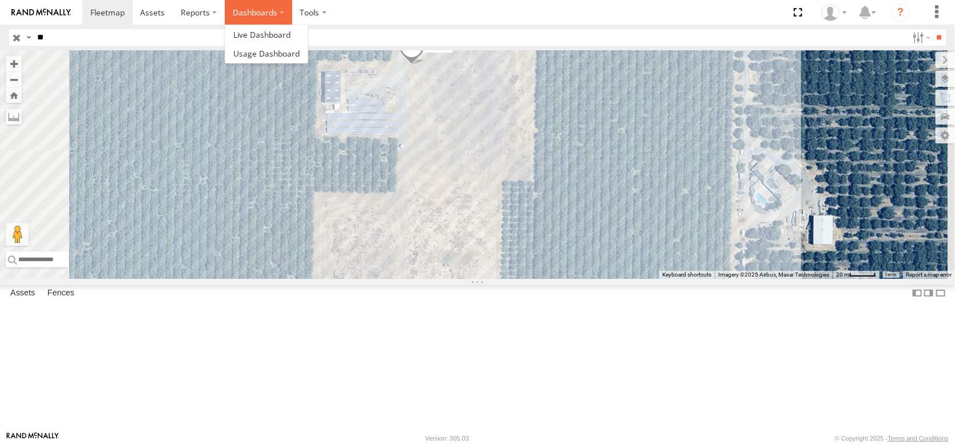
click at [292, 7] on label "Dashboards" at bounding box center [258, 12] width 67 height 25
click at [290, 34] on span at bounding box center [261, 34] width 57 height 11
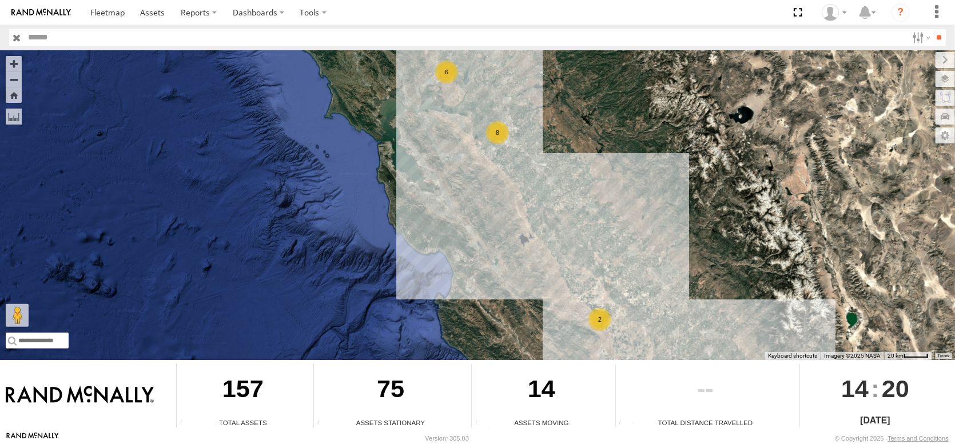
drag, startPoint x: 463, startPoint y: 128, endPoint x: 461, endPoint y: 251, distance: 123.5
click at [461, 251] on div "AL2312 8 6 2" at bounding box center [477, 205] width 955 height 310
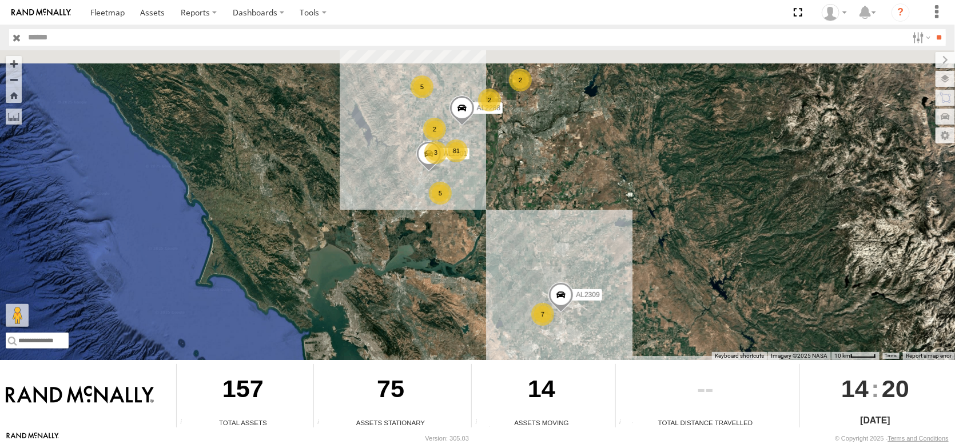
drag, startPoint x: 400, startPoint y: 184, endPoint x: 395, endPoint y: 259, distance: 75.1
click at [393, 241] on div "AL2312 AL2246 81 7 5 5 2 2 2 AL2288 AL2309 3 AL2301" at bounding box center [477, 205] width 955 height 310
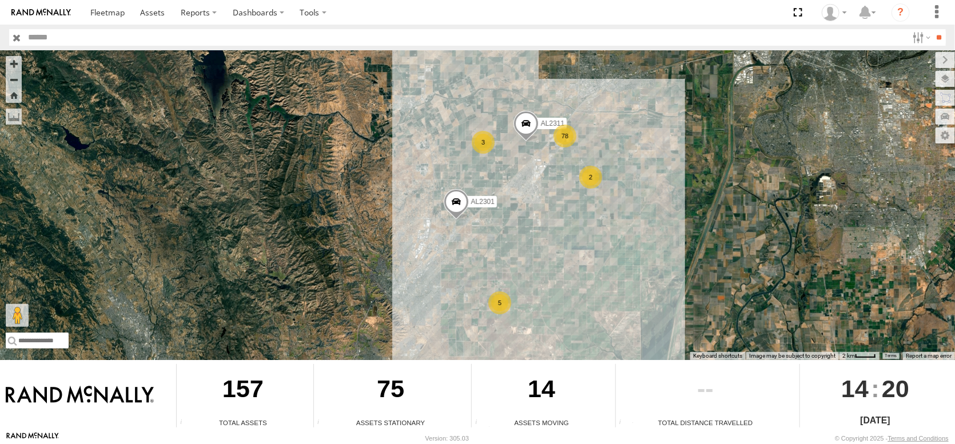
click at [479, 137] on div "3" at bounding box center [483, 142] width 23 height 23
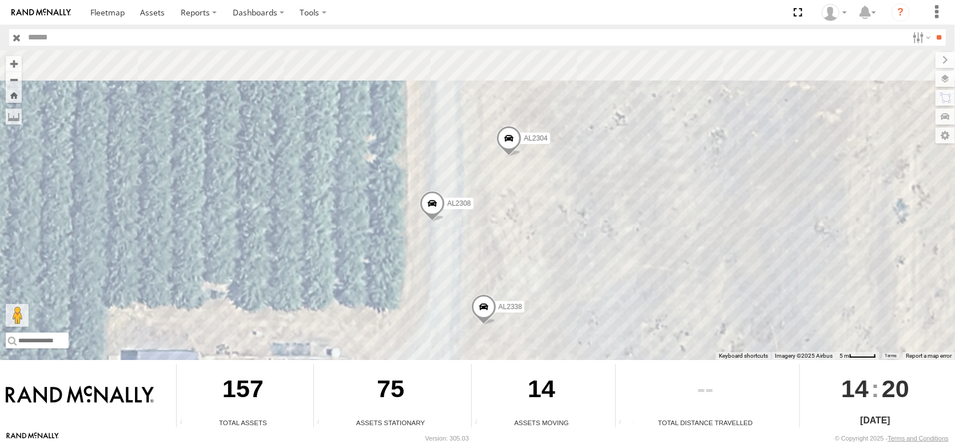
drag, startPoint x: 527, startPoint y: 146, endPoint x: 491, endPoint y: 306, distance: 164.5
click at [491, 307] on div "AL2312 AL2246 AL2288 AL2309 AL2301 AL2329 AL2345 AL2311 AL2338 AL2304 AL2308" at bounding box center [477, 205] width 955 height 310
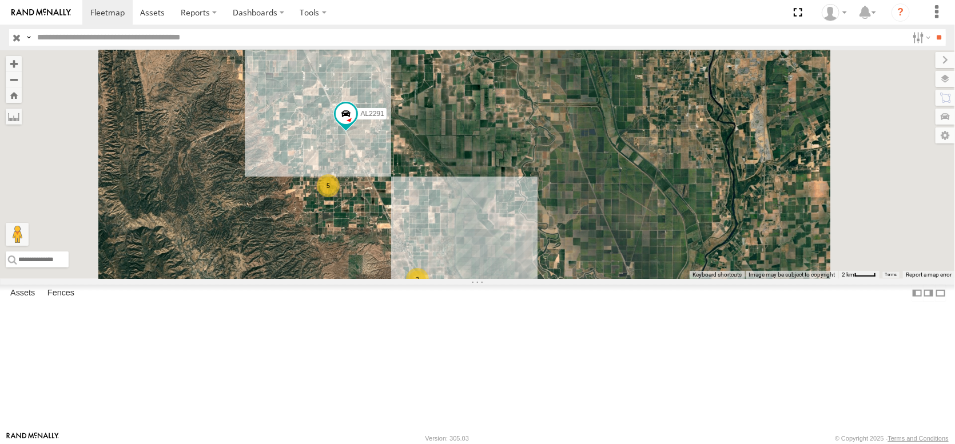
drag, startPoint x: 586, startPoint y: 149, endPoint x: 530, endPoint y: 249, distance: 115.0
click at [530, 249] on div "AL2312 4 5 3 AL2291" at bounding box center [477, 164] width 955 height 229
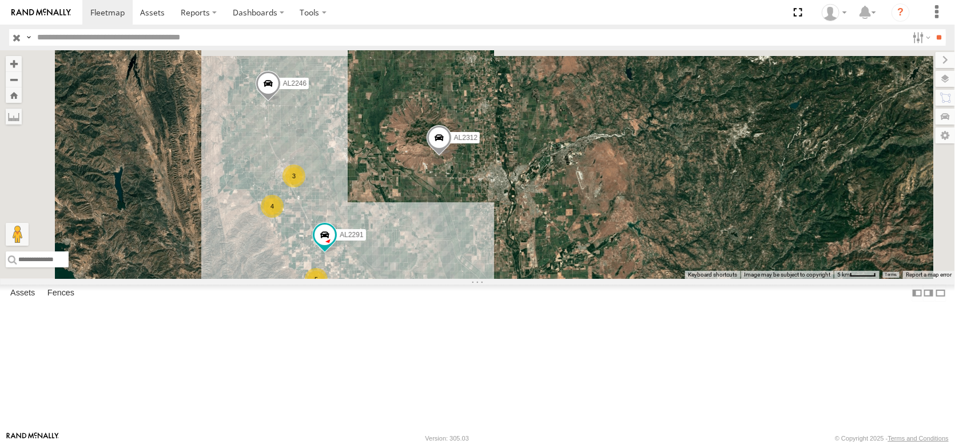
drag, startPoint x: 636, startPoint y: 288, endPoint x: 603, endPoint y: 373, distance: 91.6
click at [603, 279] on div "AL2312 AL2291 5 4 5 3 2 2 3 AL2246" at bounding box center [477, 164] width 955 height 229
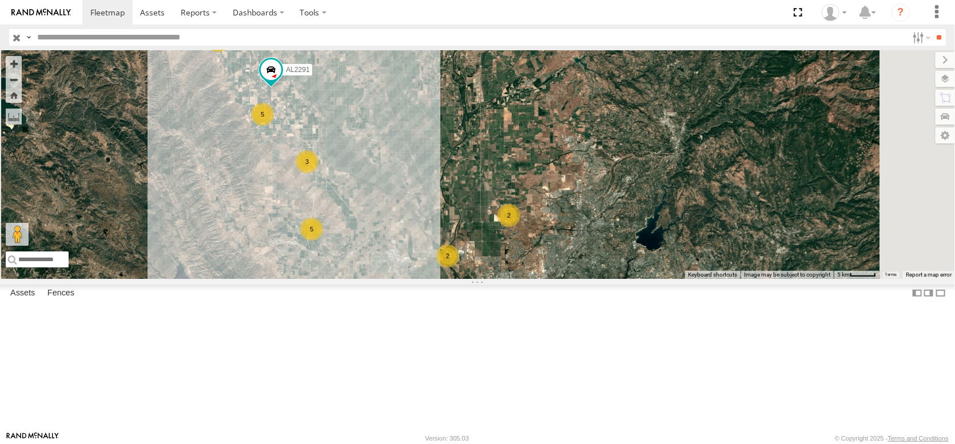
drag, startPoint x: 601, startPoint y: 367, endPoint x: 509, endPoint y: 102, distance: 280.8
click at [514, 111] on div "AL2312 AL2291 5 4 5 3 2 2 3 AL2246" at bounding box center [477, 164] width 955 height 229
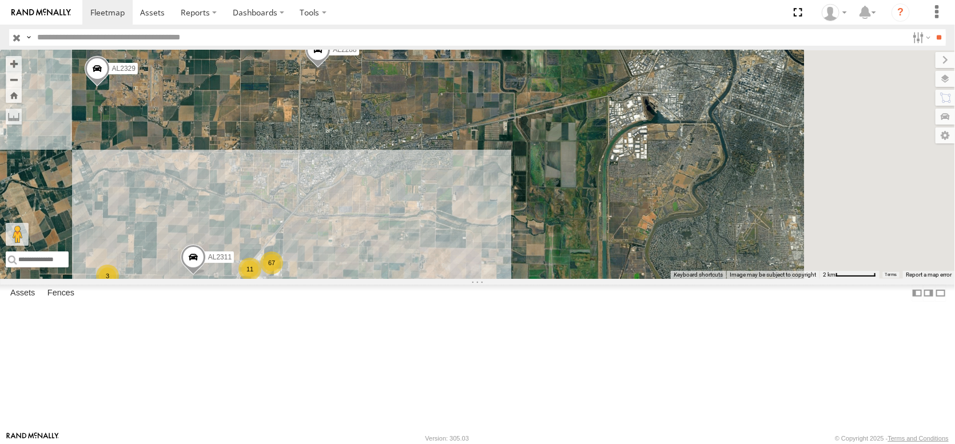
drag, startPoint x: 575, startPoint y: 176, endPoint x: 420, endPoint y: 235, distance: 165.8
click at [420, 235] on div "AL2312 AL2291 AL2246 AL2329 AL2345 AL2311 AL2288 AL2301 67 11 2 3" at bounding box center [477, 164] width 955 height 229
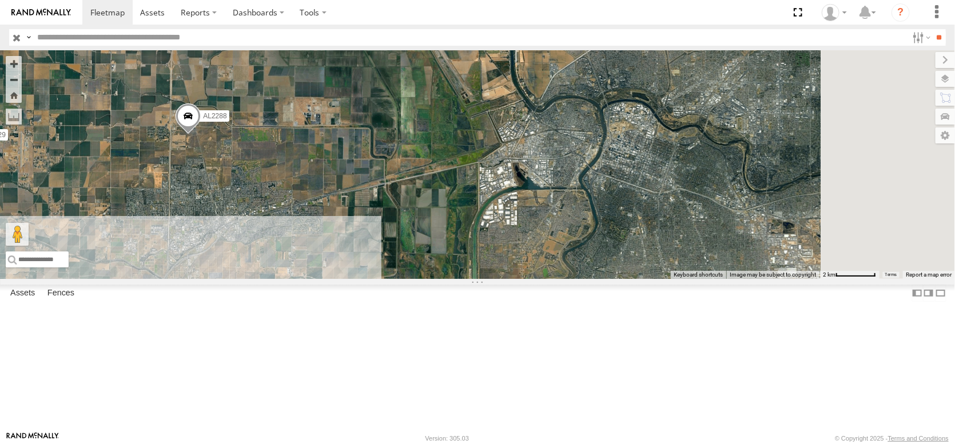
drag, startPoint x: 429, startPoint y: 236, endPoint x: 387, endPoint y: 250, distance: 44.7
click at [387, 250] on div "AL2312 AL2291 AL2246 AL2329 AL2345 AL2311 AL2288 AL2301 67 11 2 3" at bounding box center [477, 164] width 955 height 229
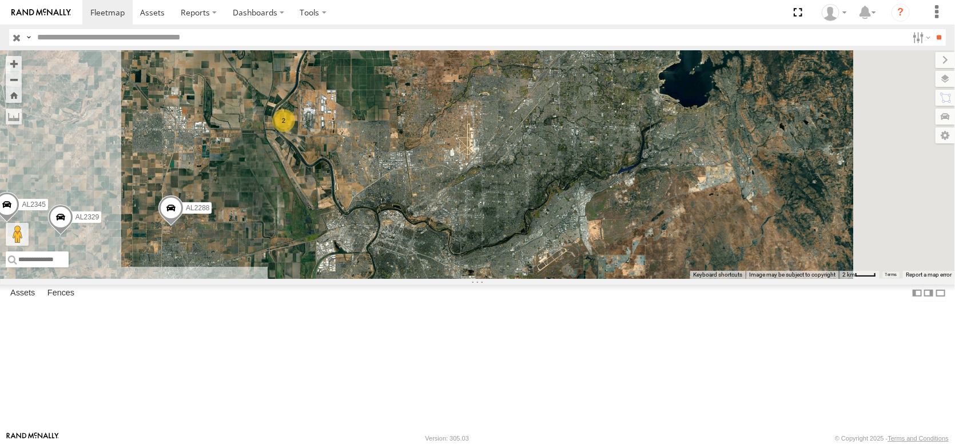
drag, startPoint x: 517, startPoint y: 176, endPoint x: 466, endPoint y: 266, distance: 103.7
click at [466, 266] on div "AL2312 AL2291 AL2246 AL2329 AL2345 AL2311 AL2288 AL2301 78 2 2" at bounding box center [477, 164] width 955 height 229
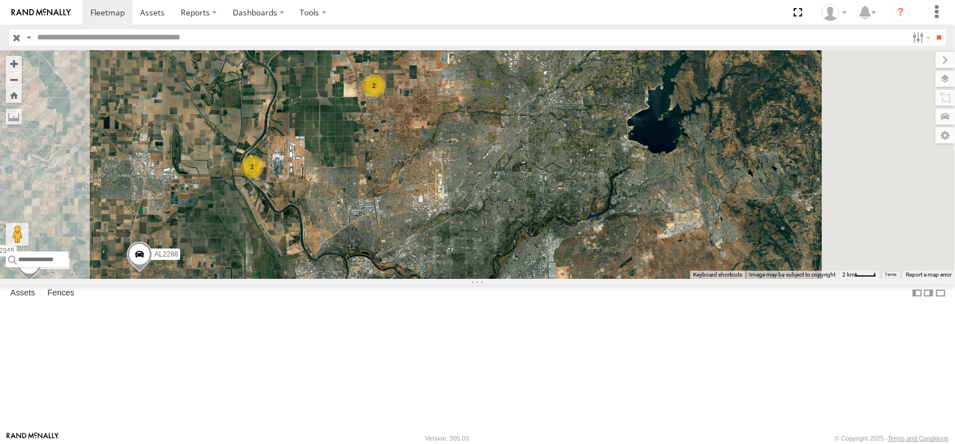
drag, startPoint x: 433, startPoint y: 270, endPoint x: 659, endPoint y: 147, distance: 257.7
click at [650, 149] on div "AL2312 AL2291 AL2246 AL2329 AL2345 AL2311 AL2288 AL2301 78 2 2 2" at bounding box center [477, 164] width 955 height 229
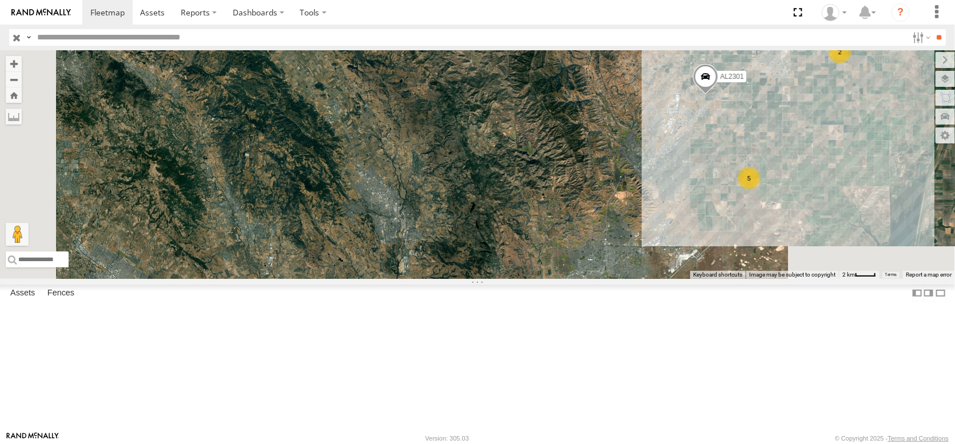
drag, startPoint x: 603, startPoint y: 193, endPoint x: 316, endPoint y: 270, distance: 297.4
click at [316, 270] on div "AL2312 AL2291 AL2246 AL2329 AL2345 AL2311 AL2288 AL2301 78 2 2 2 5 3" at bounding box center [477, 164] width 955 height 229
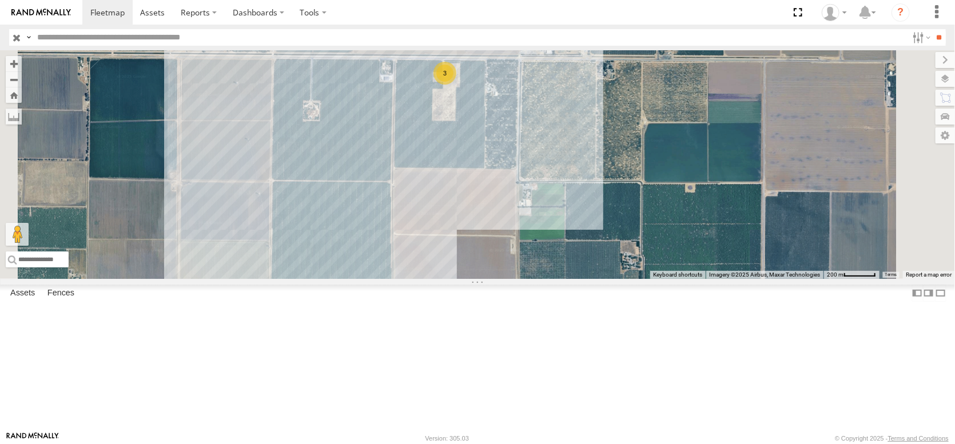
click at [456, 85] on div "3" at bounding box center [444, 73] width 23 height 23
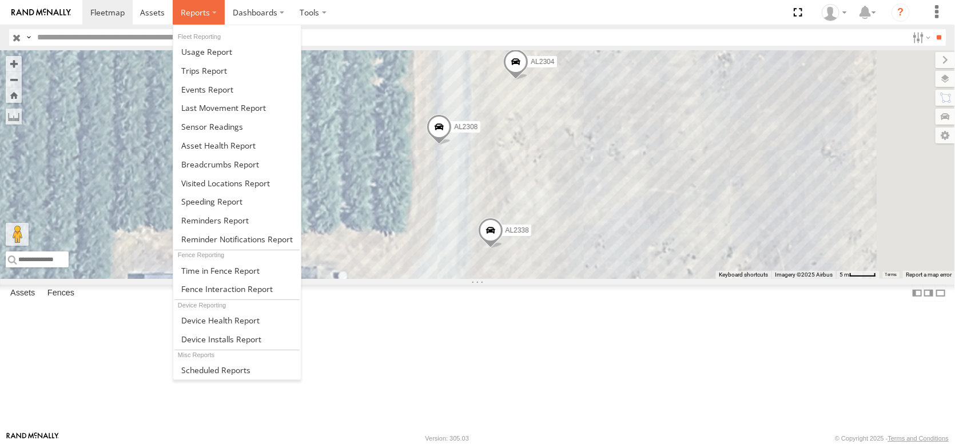
click at [210, 13] on span at bounding box center [195, 12] width 29 height 11
click at [273, 294] on span at bounding box center [226, 289] width 91 height 11
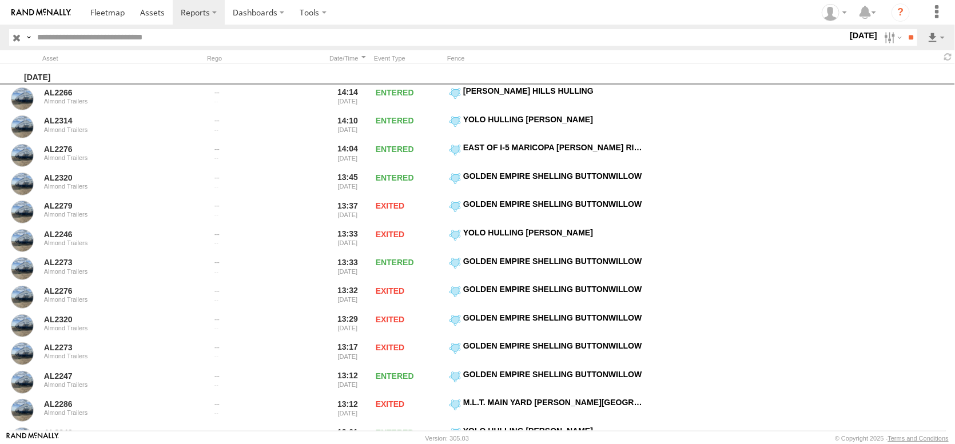
click at [0, 0] on span "Almond Trailers" at bounding box center [0, 0] width 0 height 0
click at [0, 0] on span at bounding box center [0, 0] width 0 height 0
click at [879, 43] on label at bounding box center [891, 37] width 25 height 17
click at [0, 0] on span "[PERSON_NAME][GEOGRAPHIC_DATA] [PERSON_NAME]" at bounding box center [0, 0] width 0 height 0
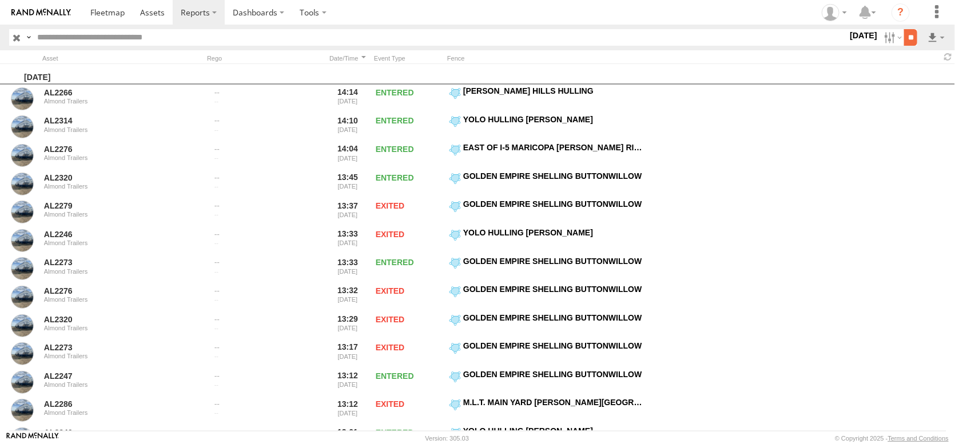
click at [904, 39] on input "**" at bounding box center [910, 37] width 13 height 17
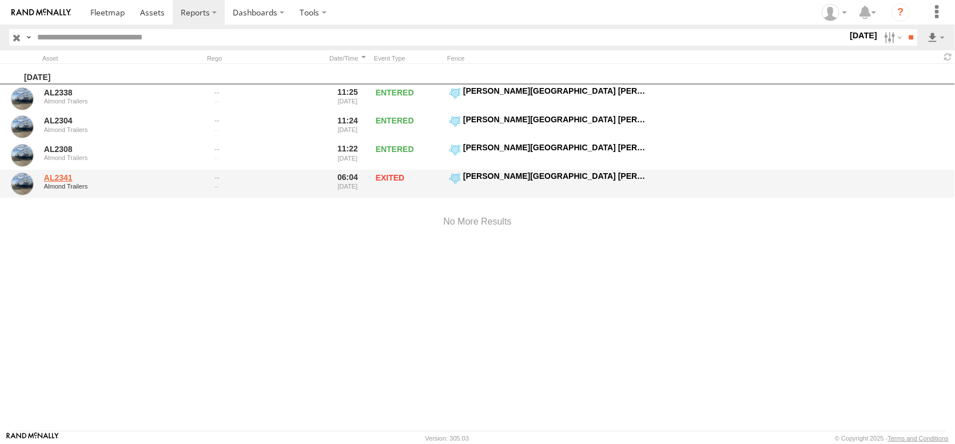
click at [57, 180] on link "AL2341" at bounding box center [122, 178] width 157 height 10
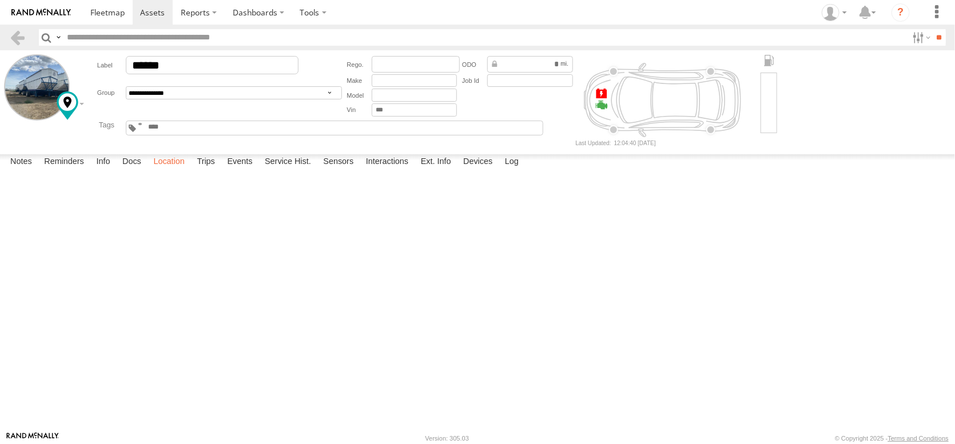
click at [190, 170] on label "Location" at bounding box center [169, 162] width 43 height 16
drag, startPoint x: 480, startPoint y: 360, endPoint x: 492, endPoint y: 247, distance: 113.9
click at [0, 0] on div "AL2341" at bounding box center [0, 0] width 0 height 0
click at [524, 170] on label "Log" at bounding box center [511, 162] width 25 height 16
click at [498, 170] on label "Devices" at bounding box center [477, 162] width 41 height 16
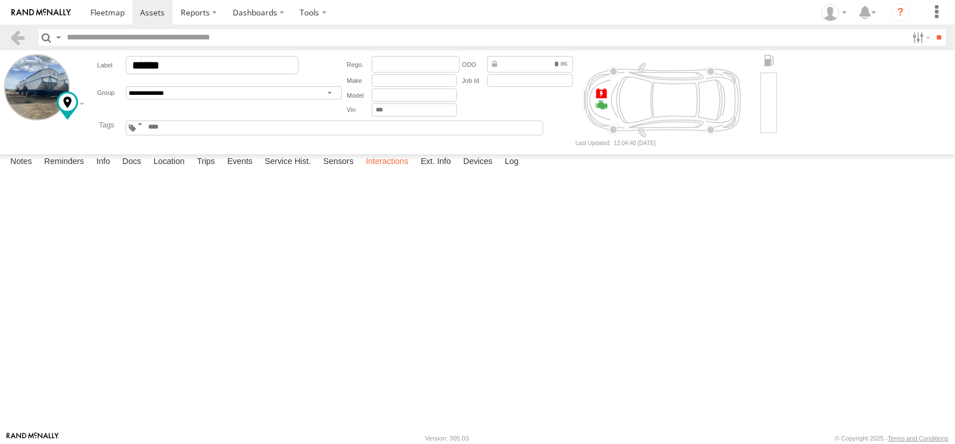
click at [415, 170] on label "Interactions" at bounding box center [387, 162] width 54 height 16
click at [190, 170] on label "Location" at bounding box center [169, 162] width 43 height 16
drag, startPoint x: 389, startPoint y: 333, endPoint x: 454, endPoint y: 212, distance: 137.6
click at [0, 0] on div "AL2341" at bounding box center [0, 0] width 0 height 0
drag, startPoint x: 394, startPoint y: 365, endPoint x: 429, endPoint y: 212, distance: 157.3
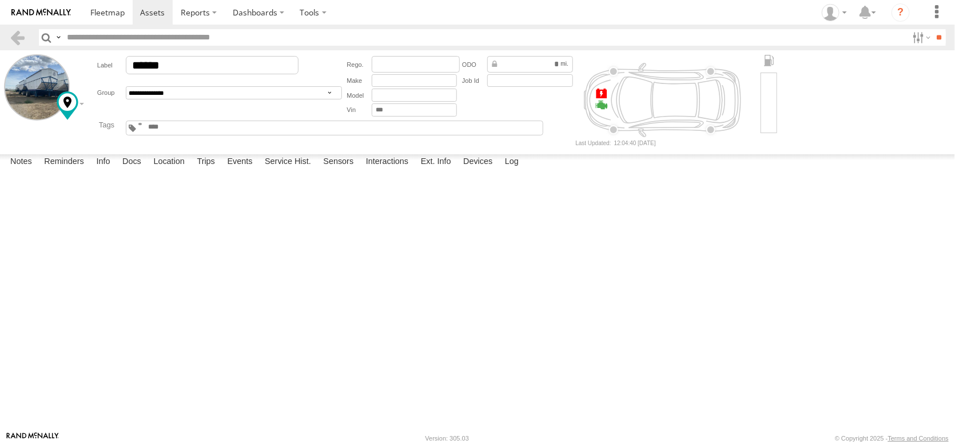
click at [0, 0] on div "AL2341" at bounding box center [0, 0] width 0 height 0
click at [0, 0] on span at bounding box center [0, 0] width 0 height 0
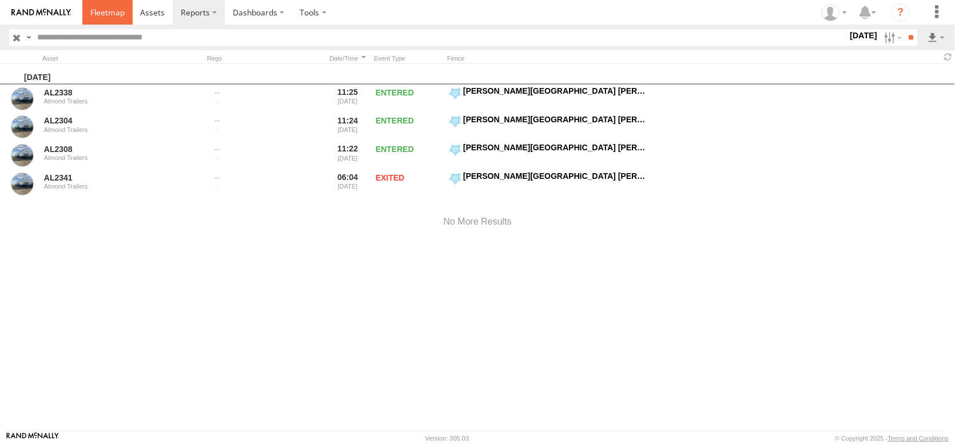
click at [125, 18] on span at bounding box center [107, 12] width 34 height 11
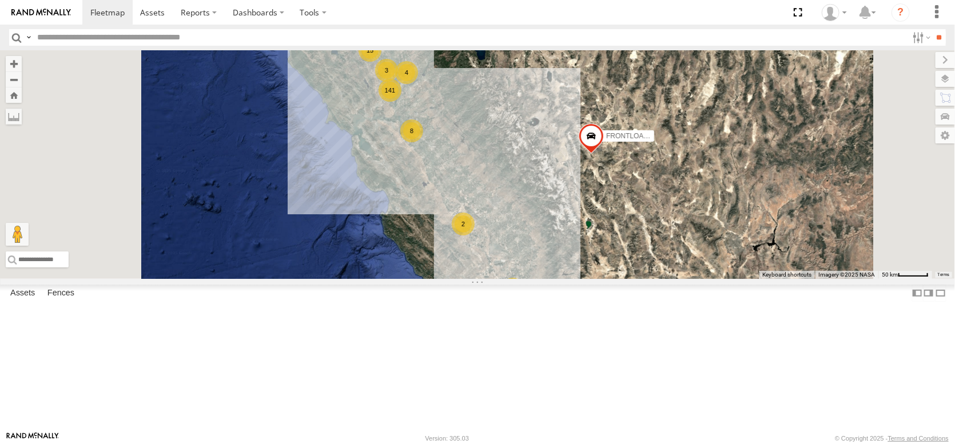
click at [0, 0] on span "Asset" at bounding box center [0, 0] width 0 height 0
click at [0, 0] on div "AL2311" at bounding box center [0, 0] width 0 height 0
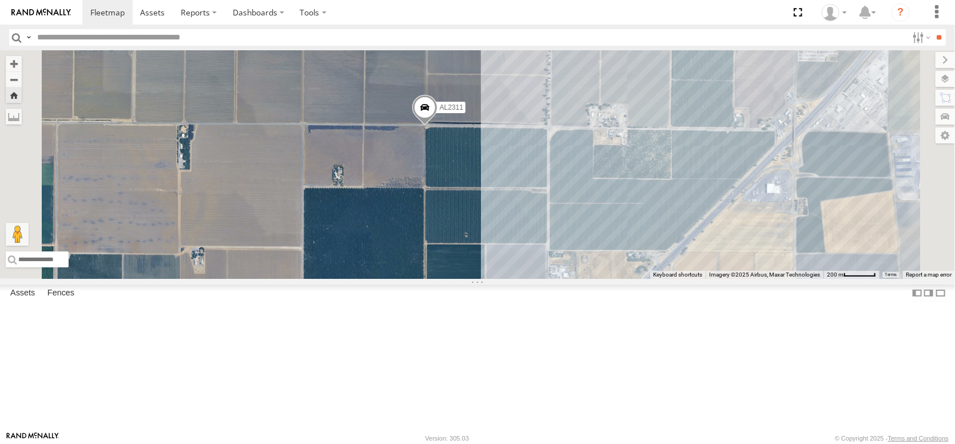
click at [437, 126] on span at bounding box center [424, 110] width 25 height 31
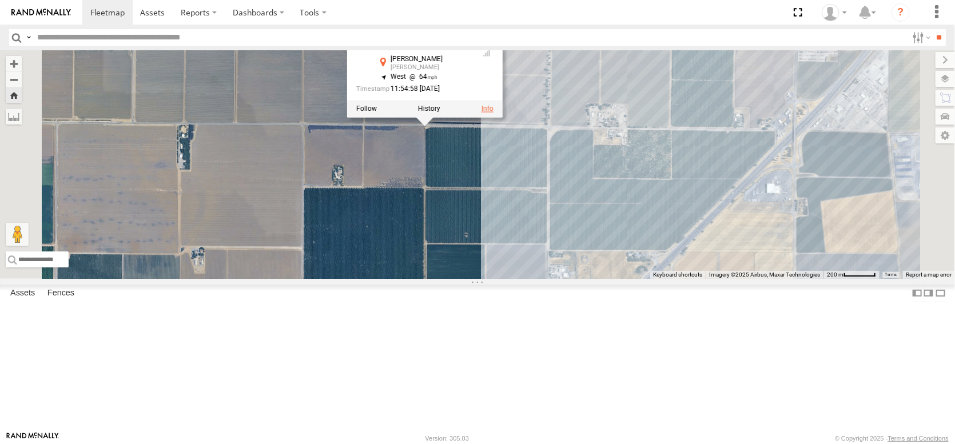
click at [493, 113] on link at bounding box center [487, 109] width 12 height 8
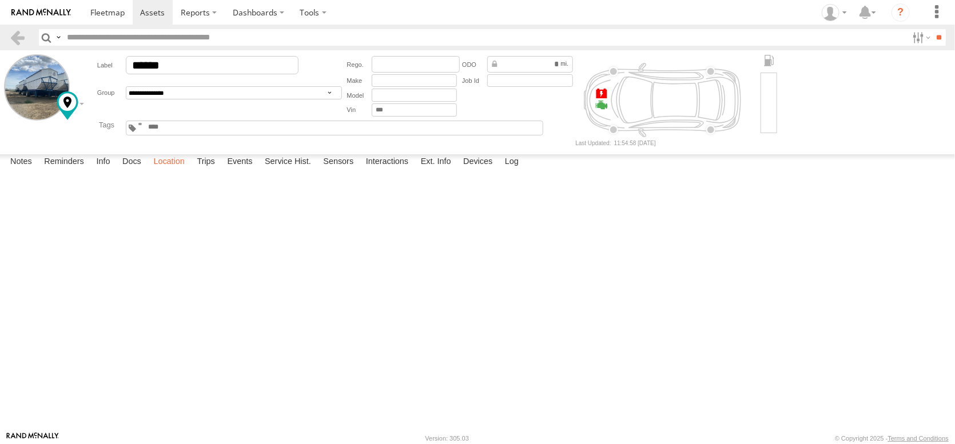
click at [190, 170] on label "Location" at bounding box center [169, 162] width 43 height 16
click at [524, 170] on label "Log" at bounding box center [511, 162] width 25 height 16
click at [498, 170] on label "Devices" at bounding box center [477, 162] width 41 height 16
click at [0, 0] on span at bounding box center [0, 0] width 0 height 0
click at [125, 10] on span at bounding box center [107, 12] width 34 height 11
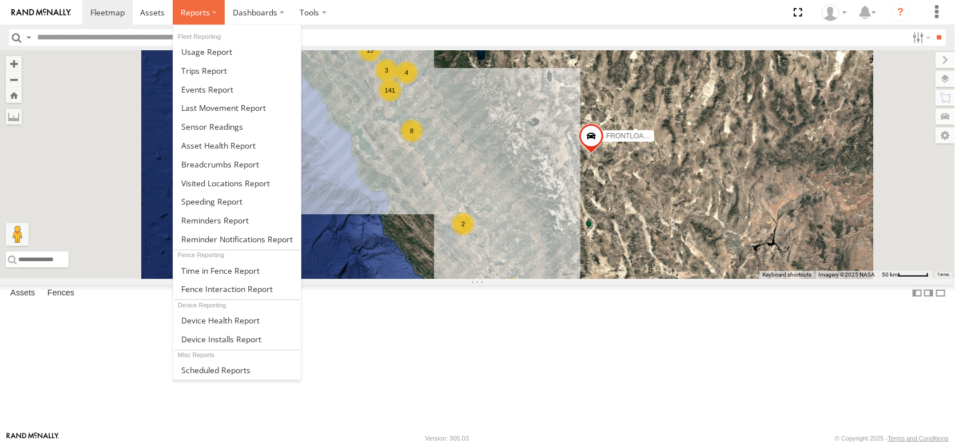
click at [210, 13] on span at bounding box center [195, 12] width 29 height 11
click at [273, 284] on span at bounding box center [226, 289] width 91 height 11
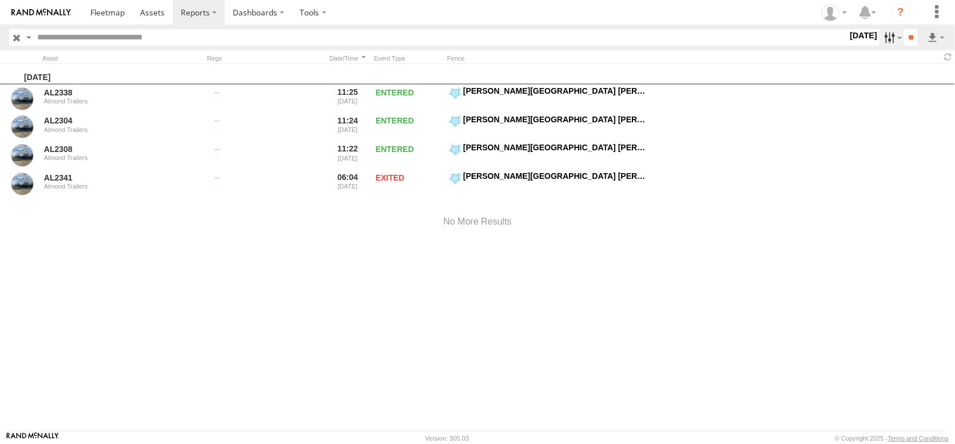
click at [879, 42] on label at bounding box center [891, 37] width 25 height 17
click at [0, 0] on span "LOWRIE RANCH SCHOOL FARM DIXON" at bounding box center [0, 0] width 0 height 0
click at [0, 0] on span "M.L.T. MAIN YARD DIXON Tremont Rd" at bounding box center [0, 0] width 0 height 0
click at [905, 44] on input "**" at bounding box center [910, 37] width 13 height 17
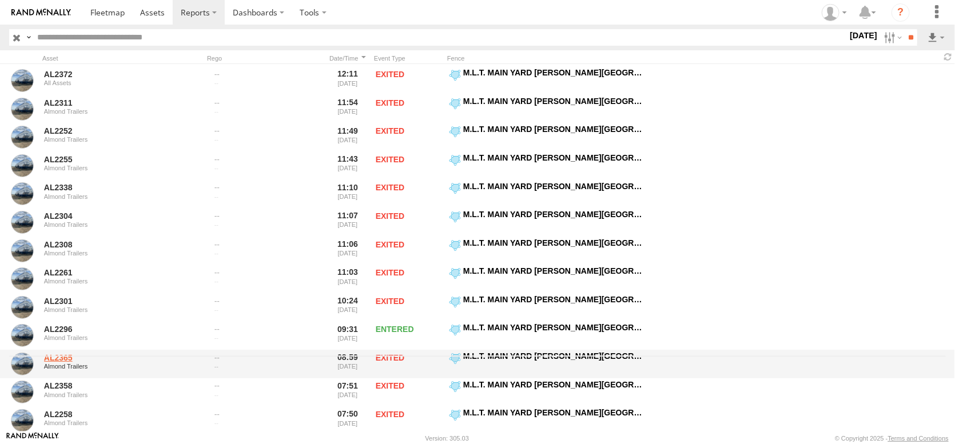
scroll to position [57, 0]
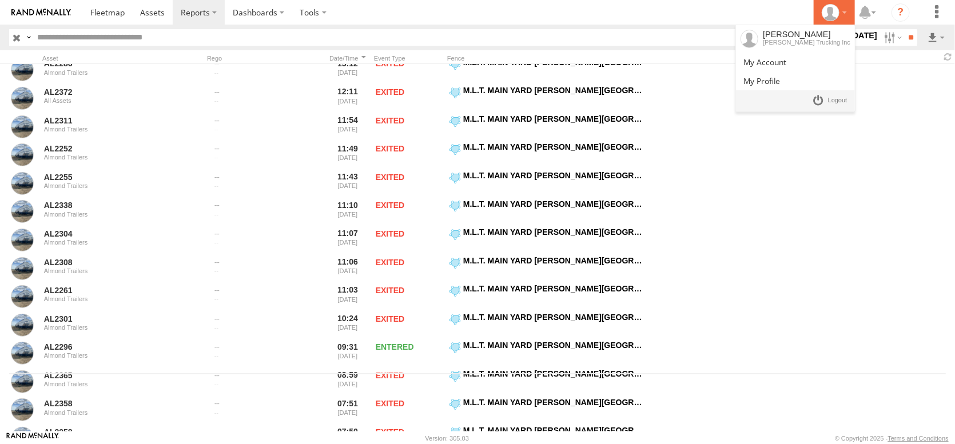
click at [818, 18] on div at bounding box center [834, 12] width 33 height 17
click at [822, 12] on icon at bounding box center [830, 12] width 17 height 17
click at [815, 106] on li at bounding box center [796, 100] width 120 height 21
click at [828, 107] on span at bounding box center [837, 100] width 19 height 13
